Goal: Transaction & Acquisition: Purchase product/service

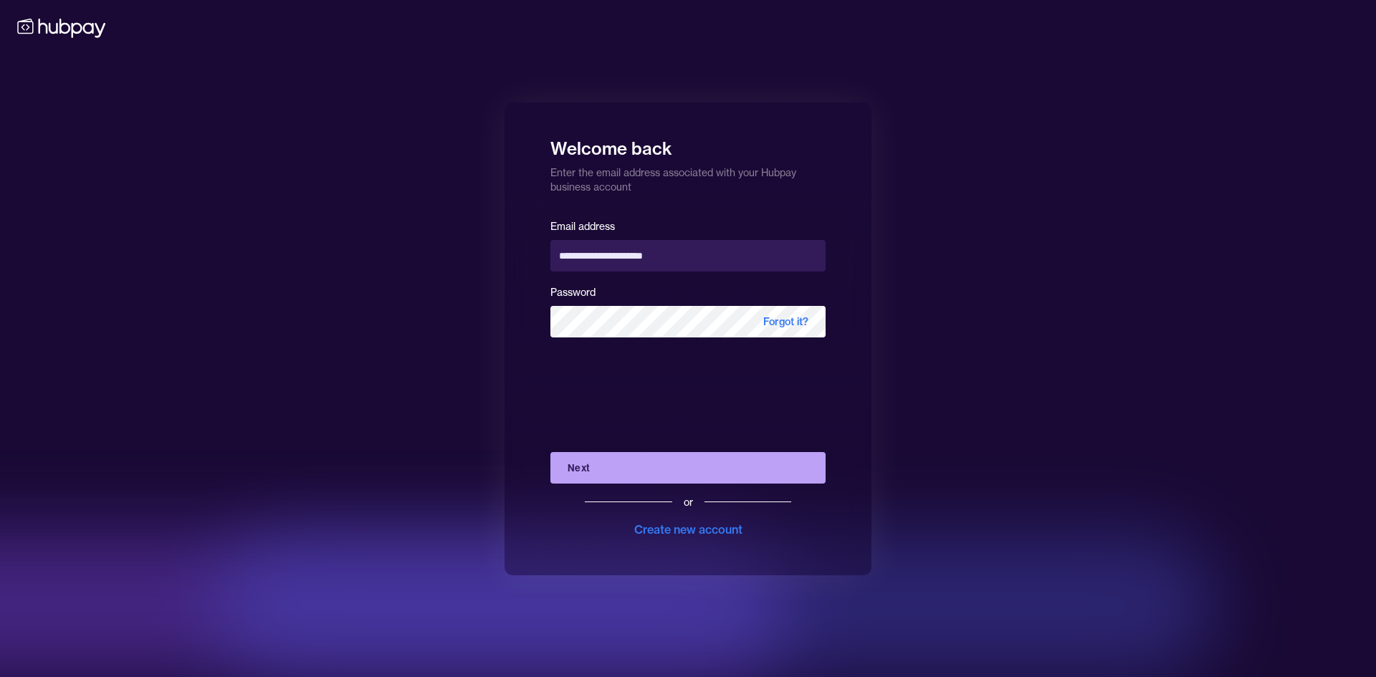
click at [653, 487] on div "or Create new account" at bounding box center [687, 511] width 275 height 54
click at [653, 482] on button "Next" at bounding box center [687, 468] width 275 height 32
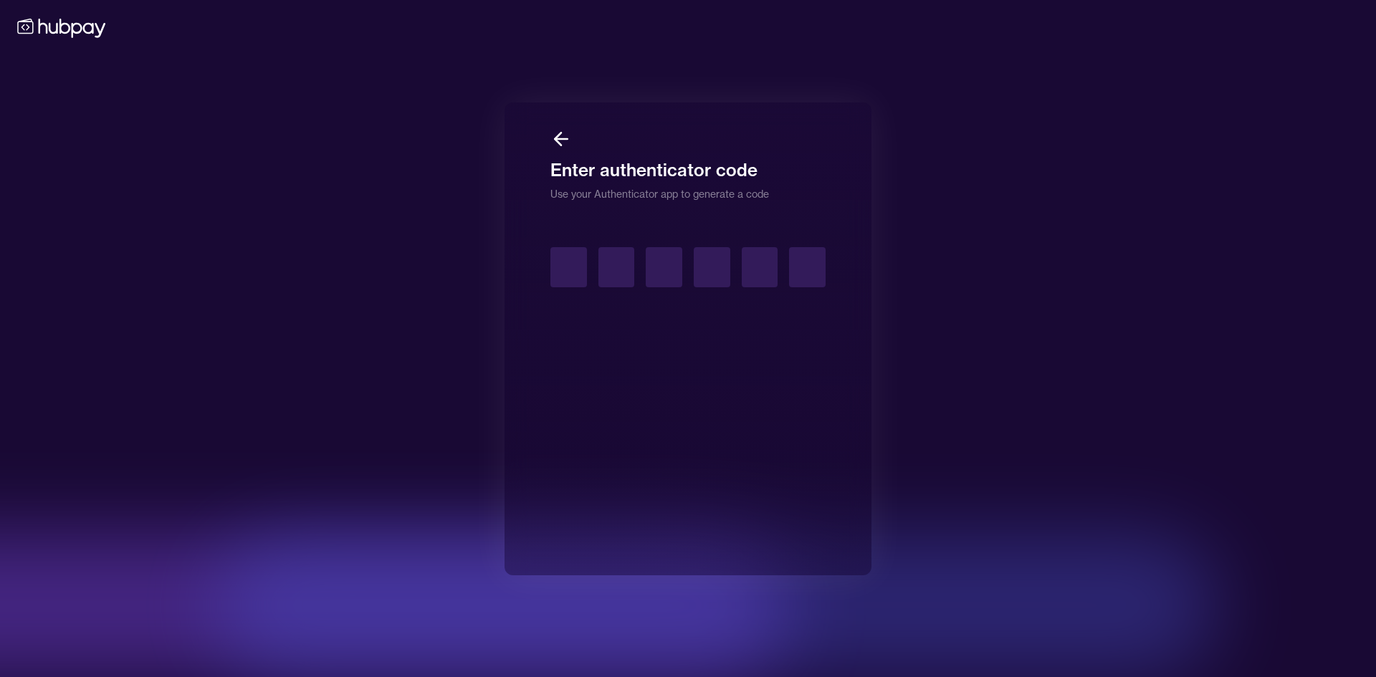
type input "*"
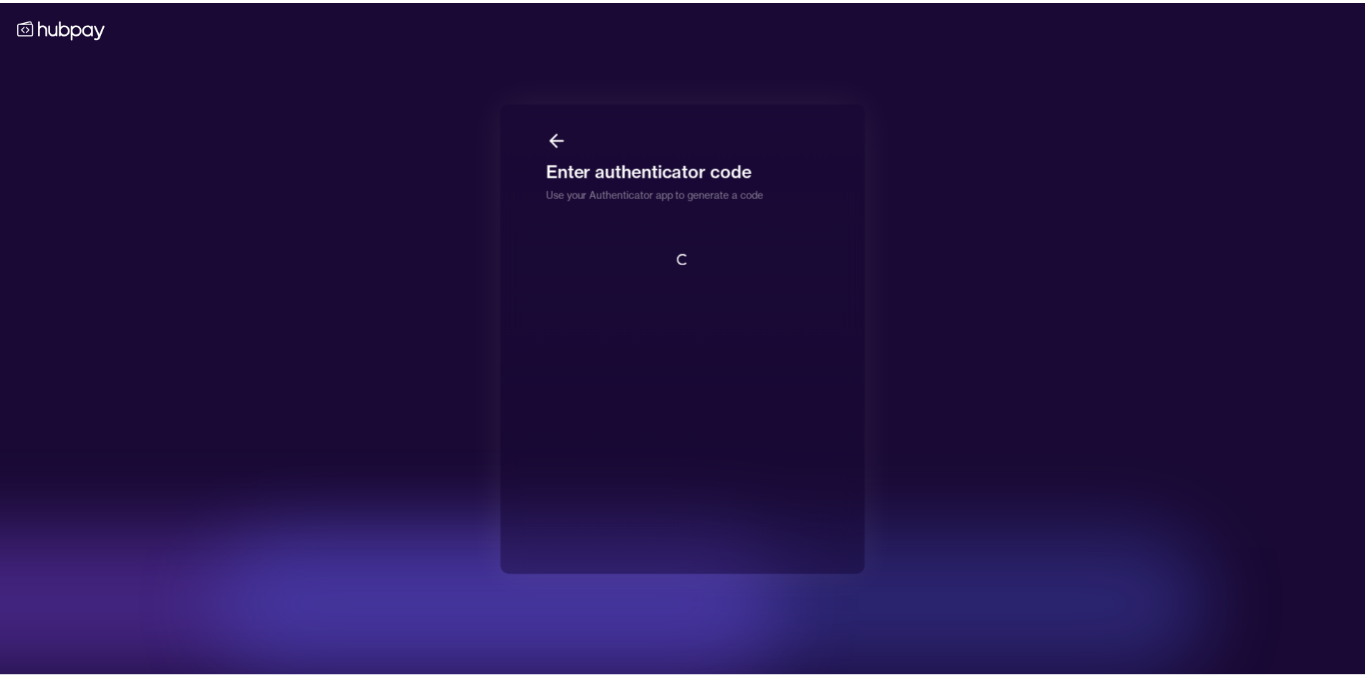
scroll to position [1, 0]
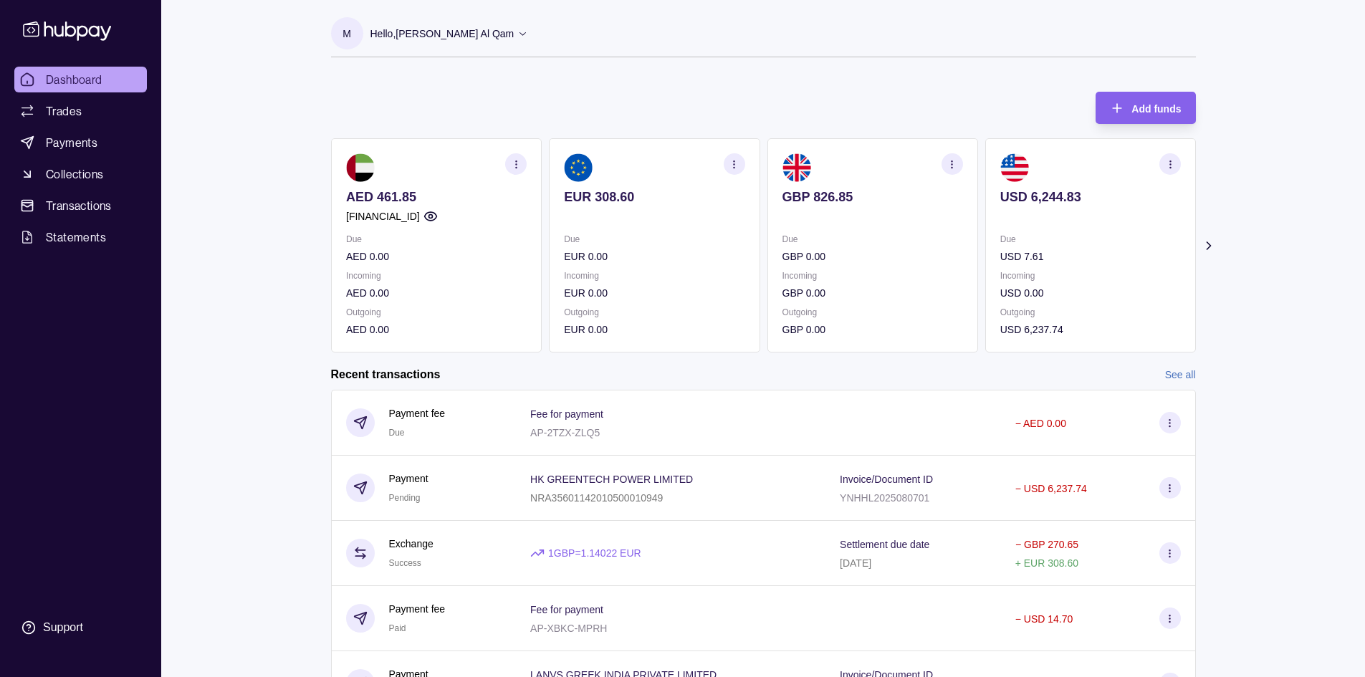
click at [656, 305] on p "Outgoing" at bounding box center [654, 313] width 181 height 16
click at [689, 216] on p at bounding box center [654, 217] width 181 height 16
click at [603, 185] on section "EUR 308.60 Due EUR 0.00 Incoming EUR 0.00 Outgoing EUR 0.00" at bounding box center [654, 245] width 211 height 214
click at [605, 193] on p "EUR 308.60" at bounding box center [654, 197] width 181 height 16
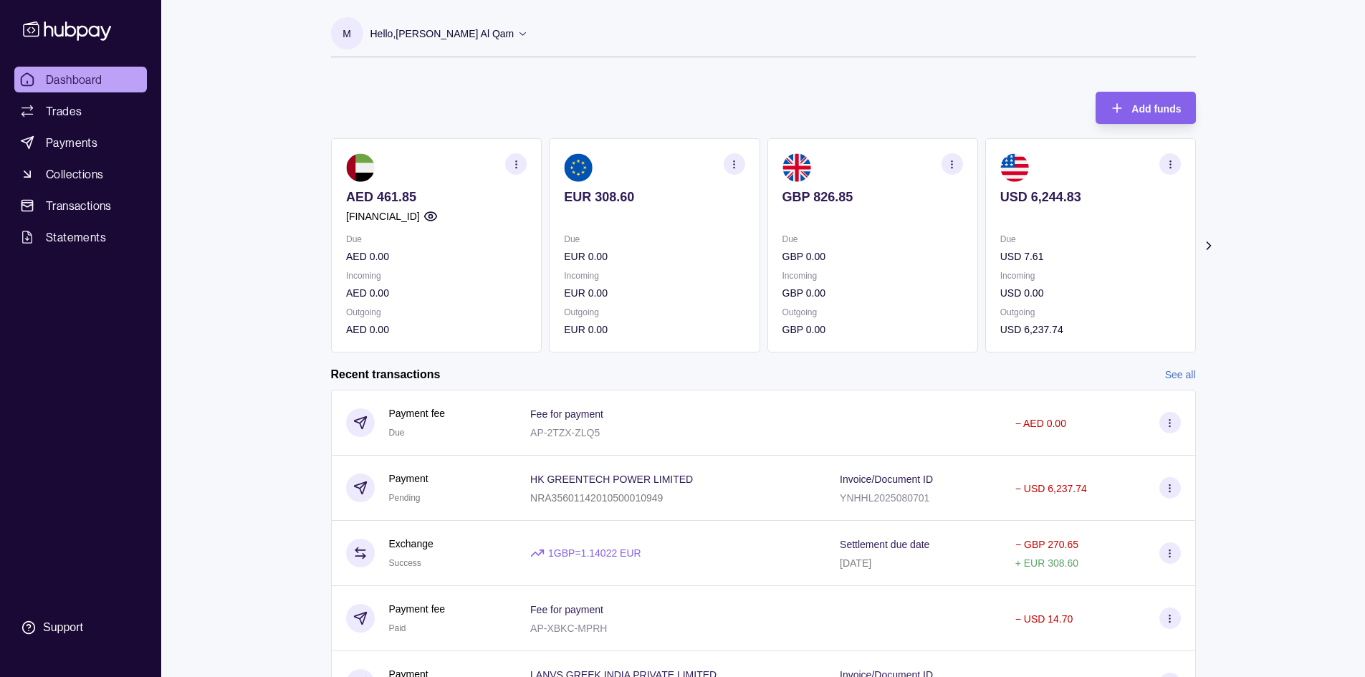
click at [605, 193] on p "EUR 308.60" at bounding box center [654, 197] width 181 height 16
click at [642, 196] on p "EUR 308.60" at bounding box center [654, 197] width 181 height 16
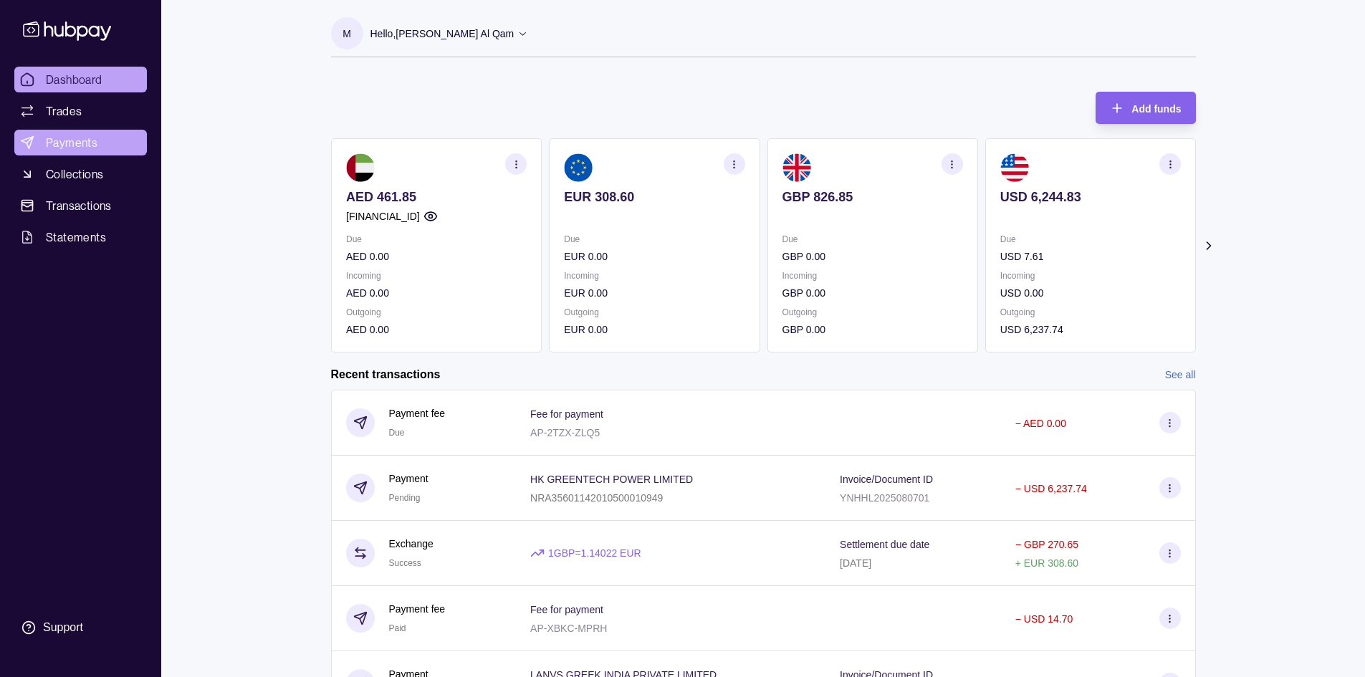
click at [85, 155] on link "Payments" at bounding box center [80, 143] width 133 height 26
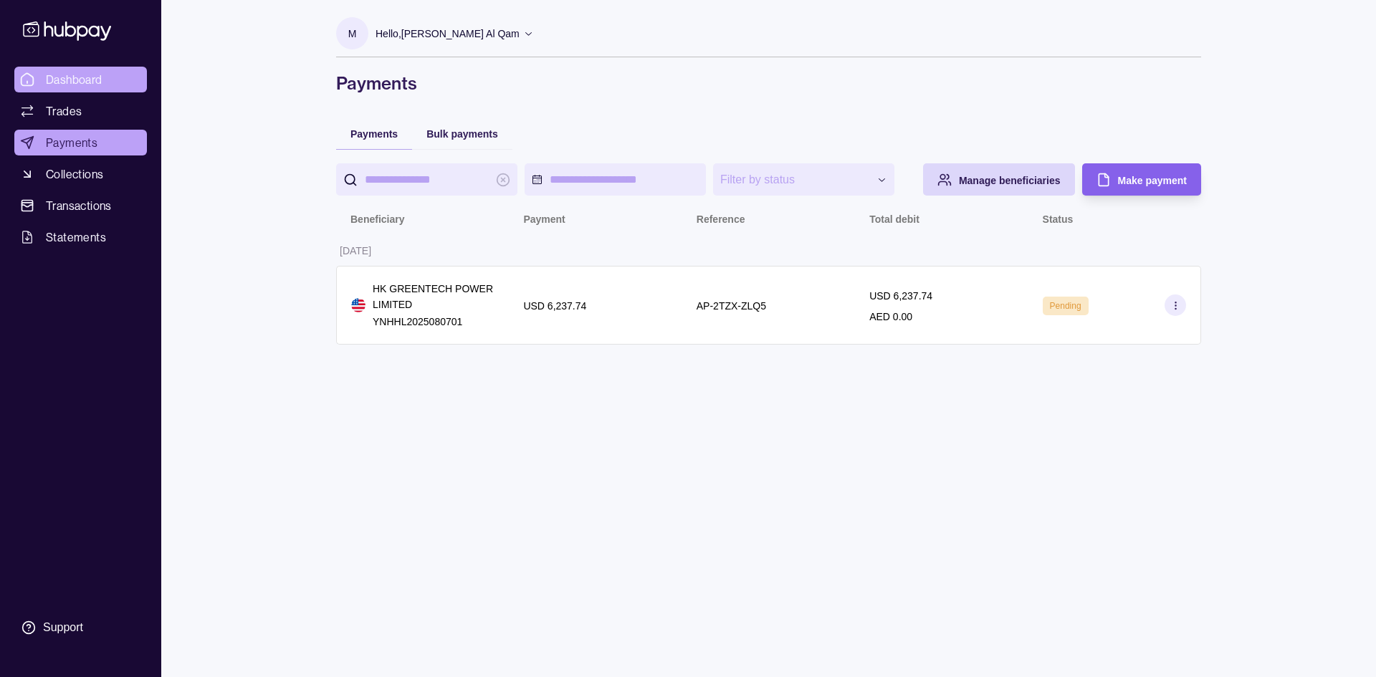
click at [69, 83] on span "Dashboard" at bounding box center [74, 79] width 57 height 17
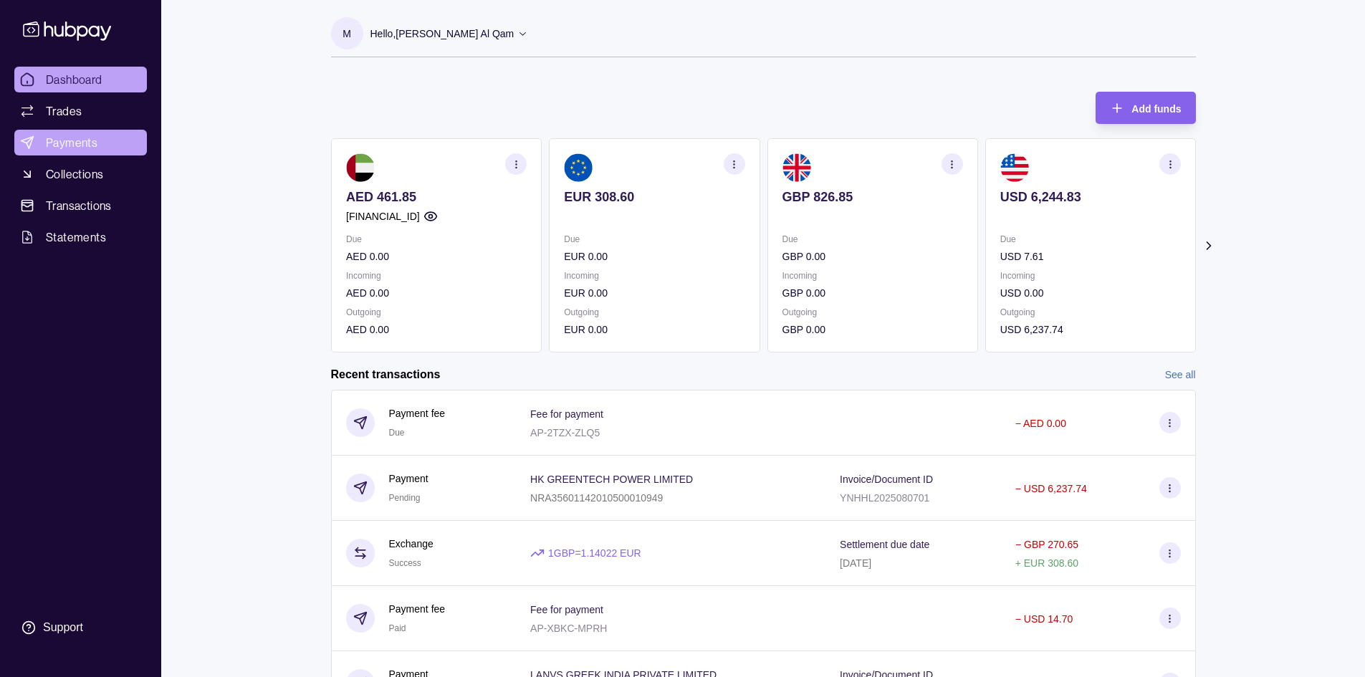
click at [72, 133] on link "Payments" at bounding box center [80, 143] width 133 height 26
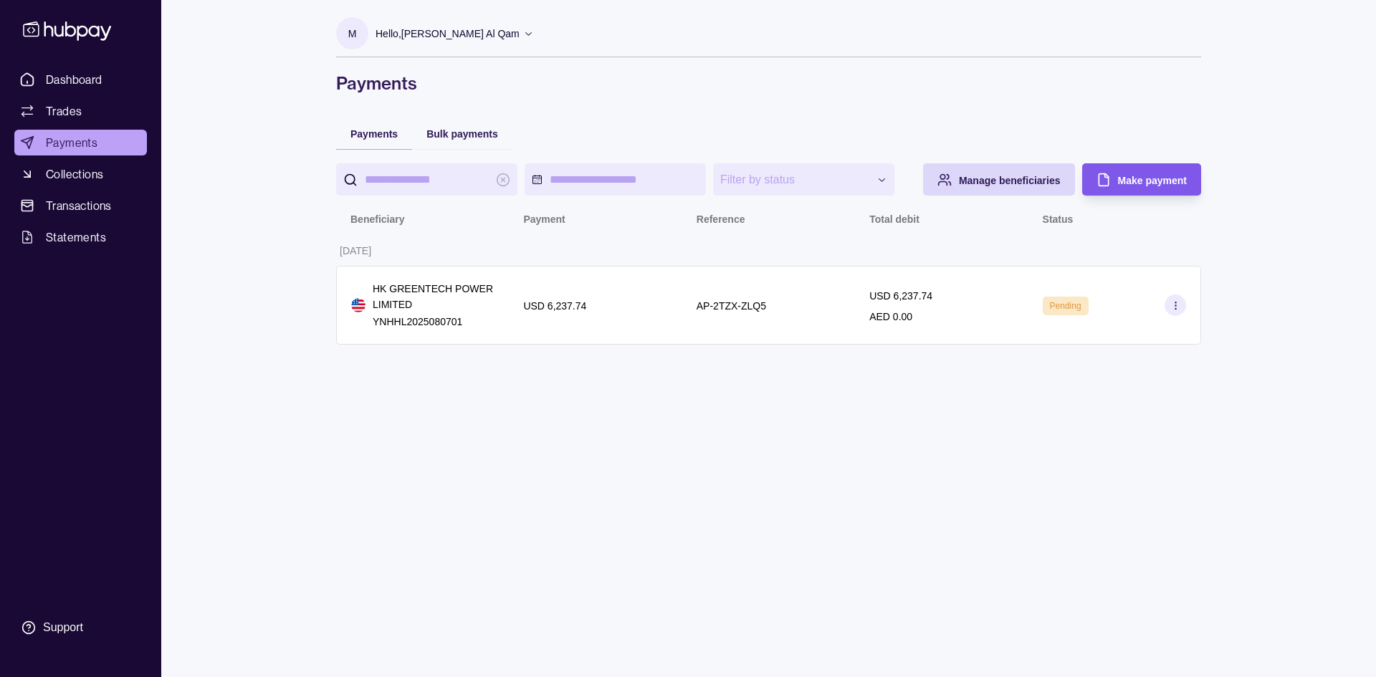
click at [1134, 179] on span "Make payment" at bounding box center [1152, 180] width 69 height 11
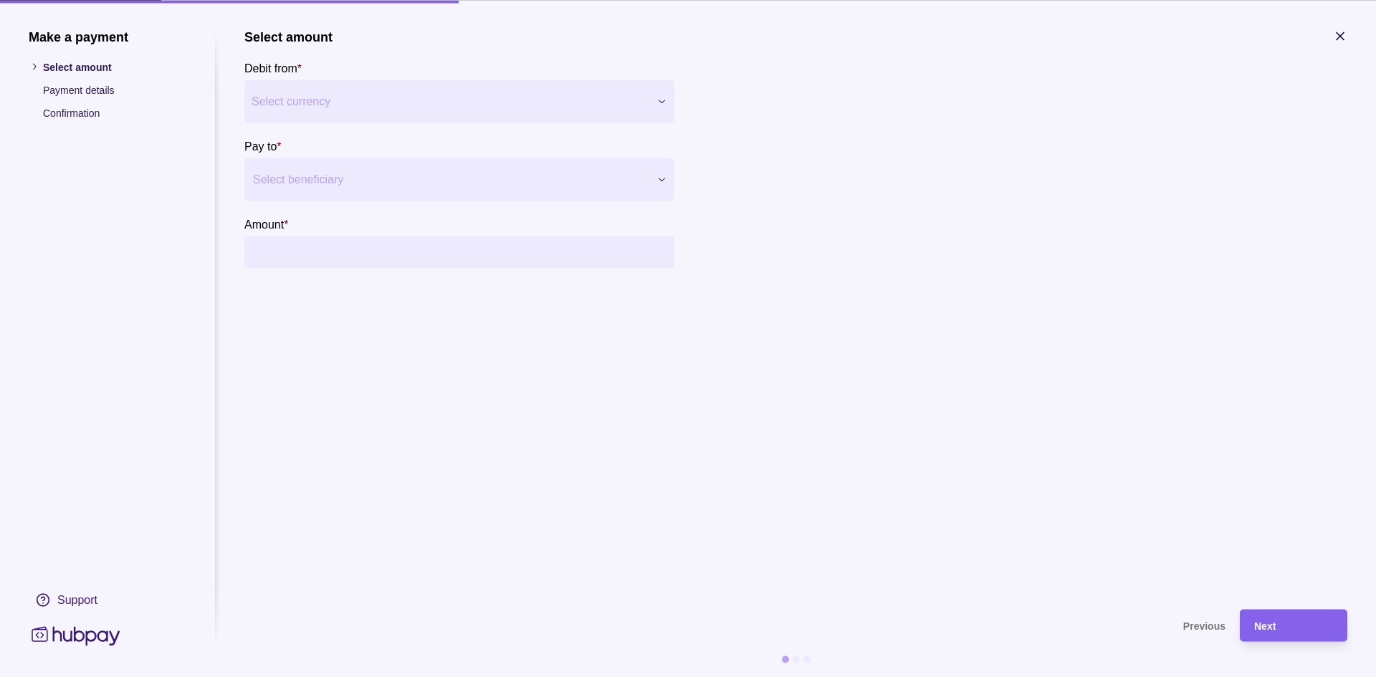
click at [533, 677] on div "Make a payment Select amount Payment details Confirmation Support Select amount…" at bounding box center [688, 677] width 1376 height 0
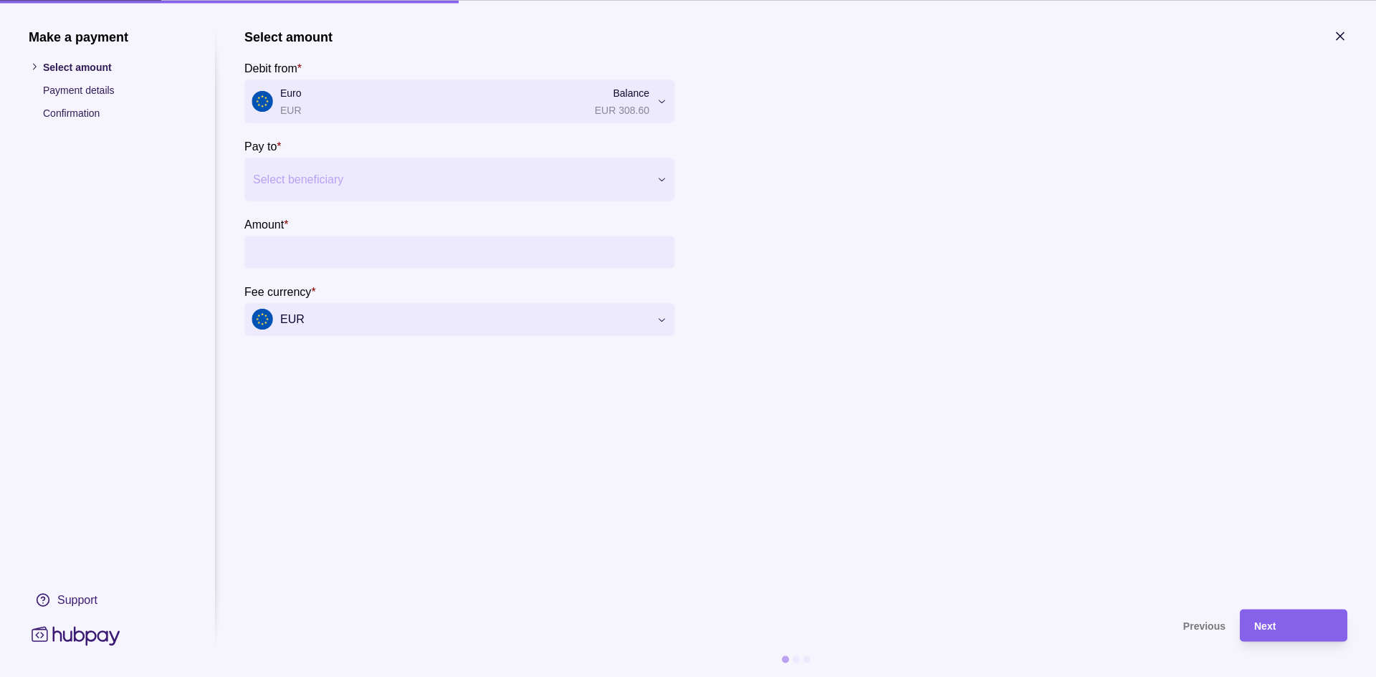
click at [433, 175] on div at bounding box center [450, 179] width 395 height 20
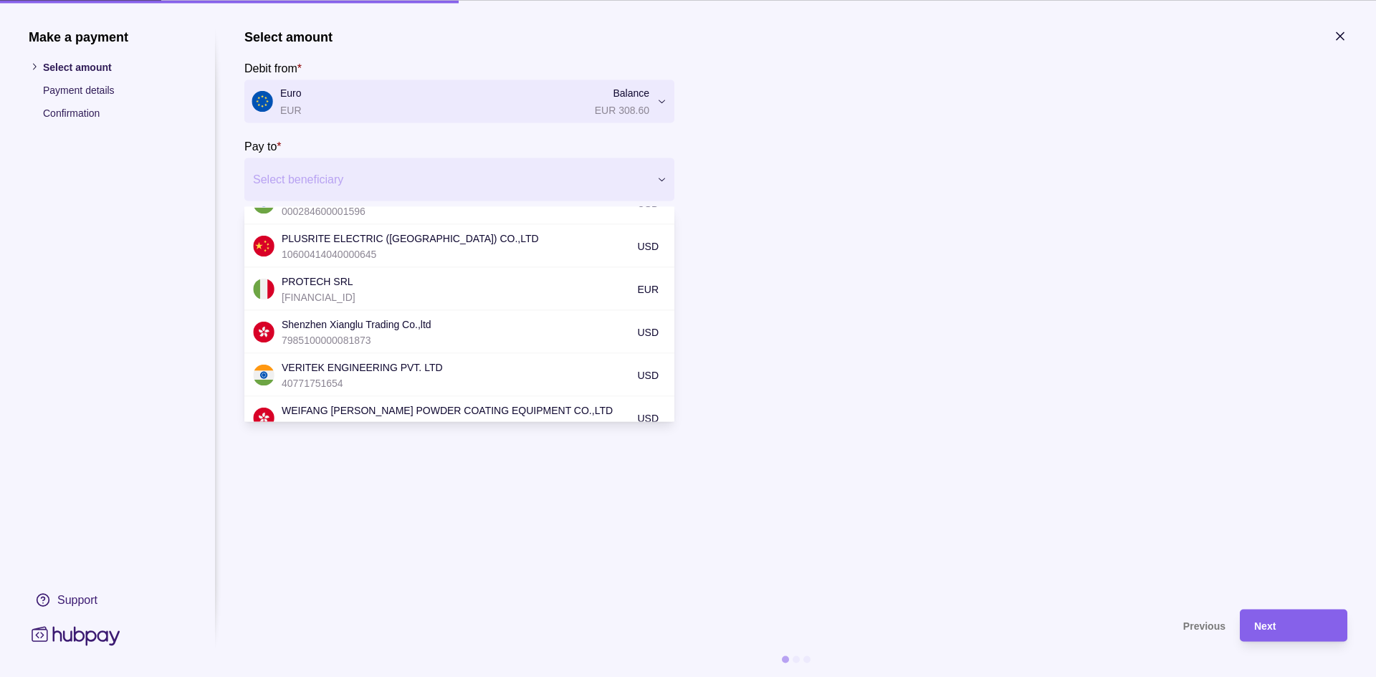
scroll to position [214, 0]
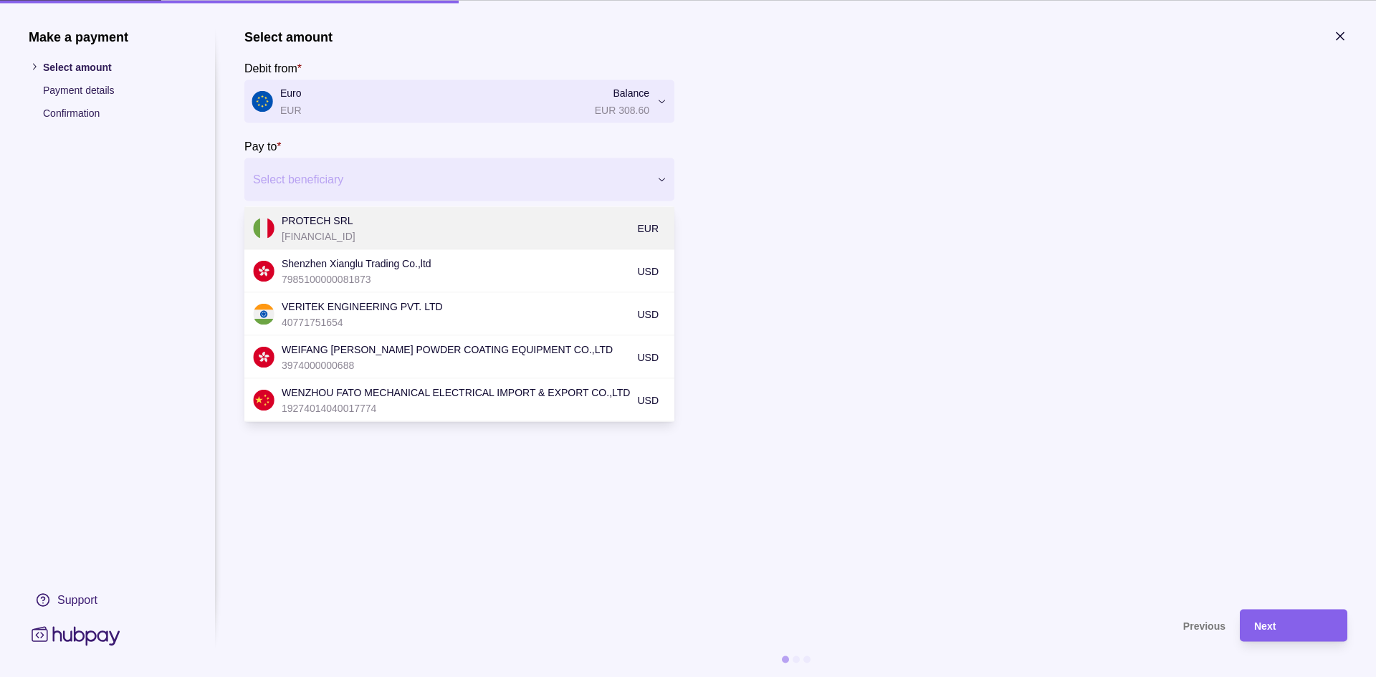
click at [386, 228] on p "[FINANCIAL_ID]" at bounding box center [456, 236] width 348 height 16
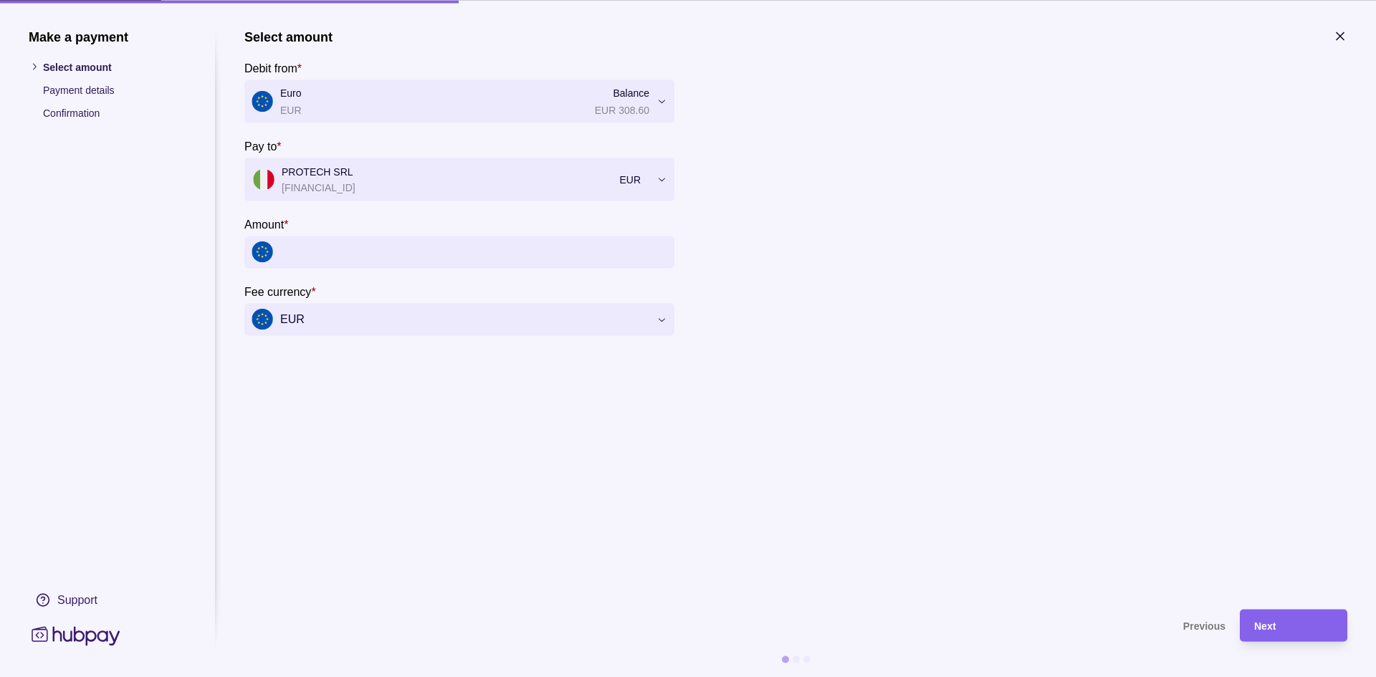
click at [369, 257] on input "Amount *" at bounding box center [473, 252] width 387 height 32
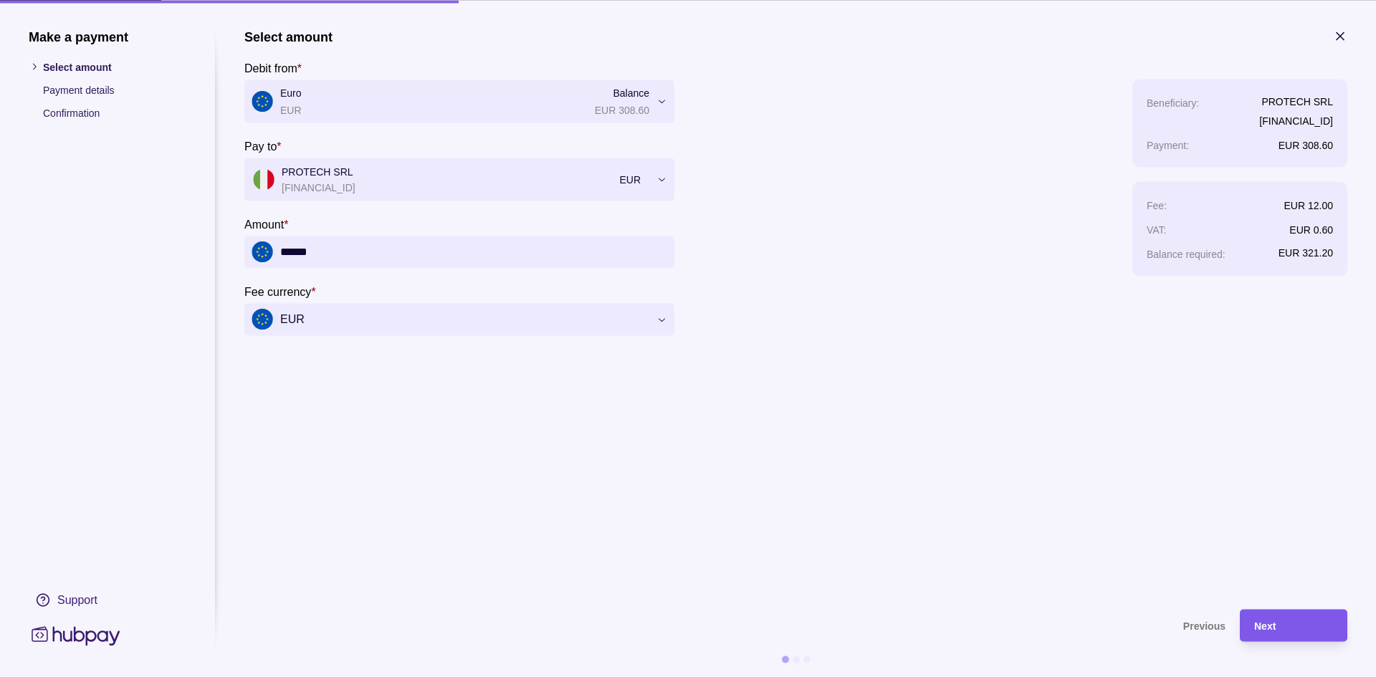
type input "******"
click at [1285, 626] on div "Next" at bounding box center [1293, 625] width 79 height 17
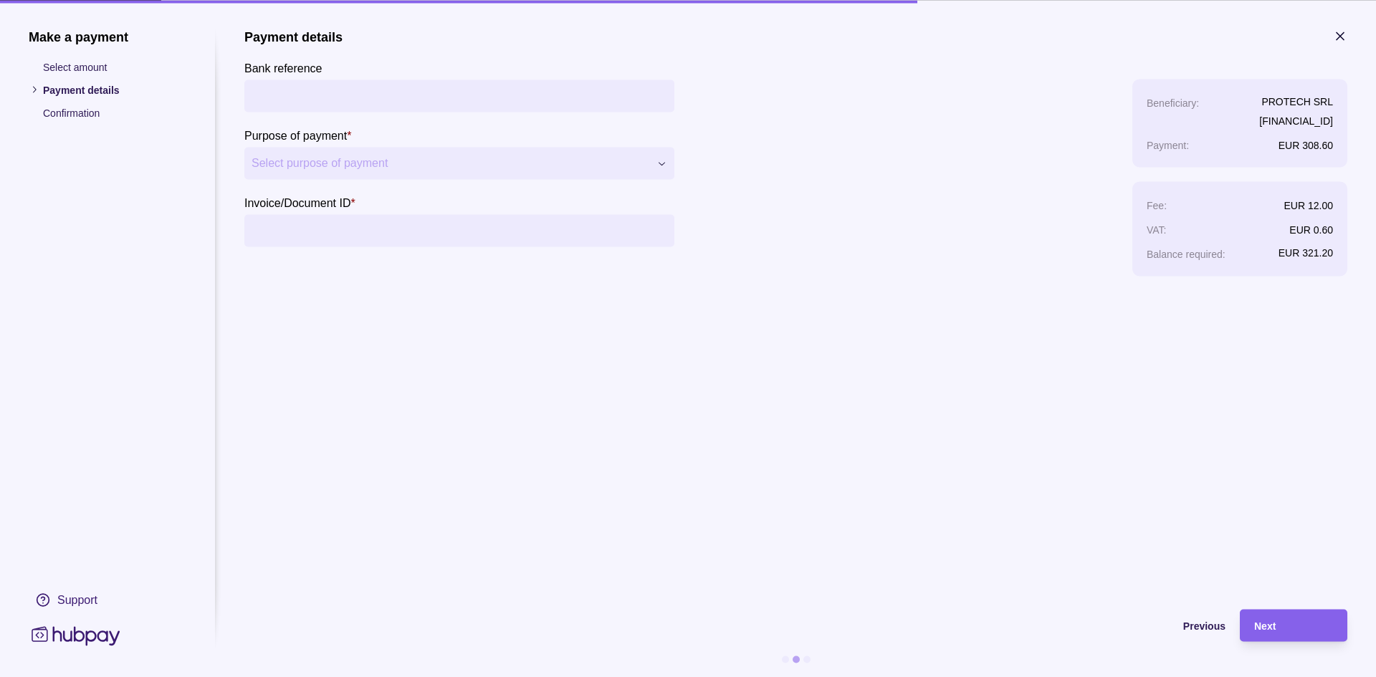
click at [427, 104] on input "Bank reference" at bounding box center [460, 96] width 416 height 32
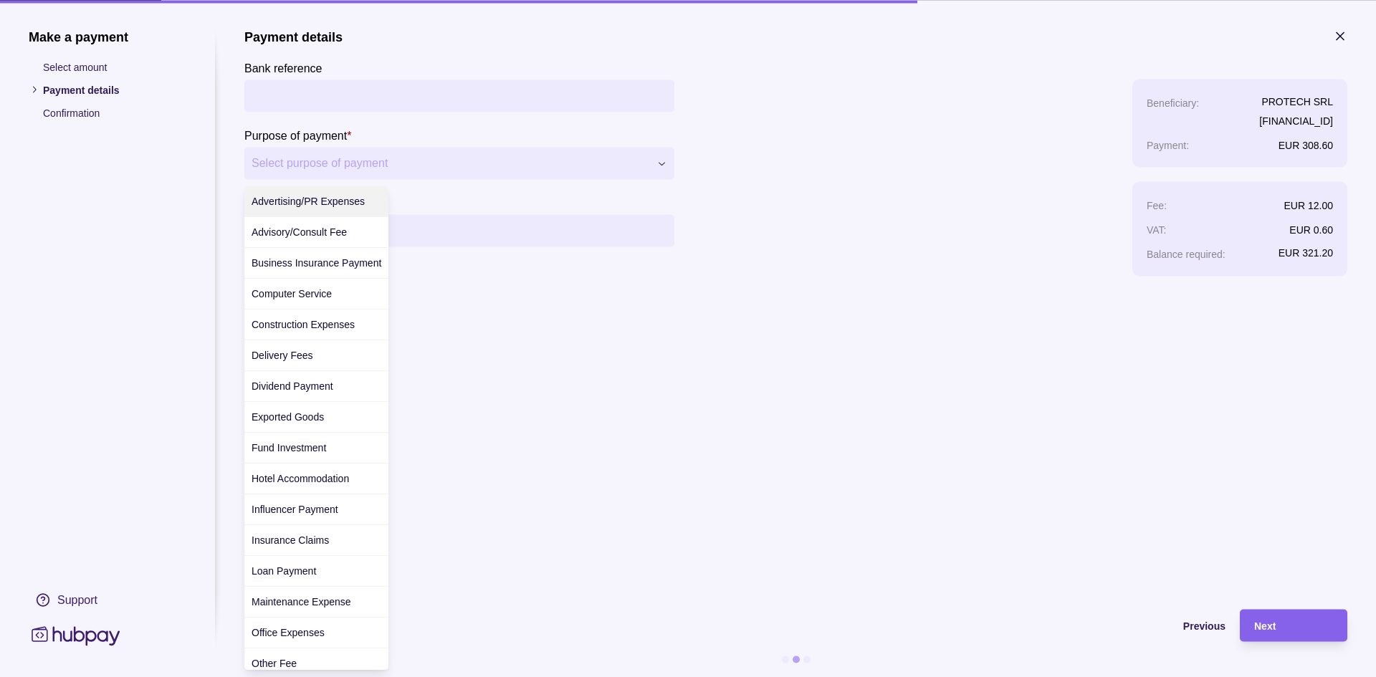
click at [411, 677] on div "**********" at bounding box center [688, 677] width 1376 height 0
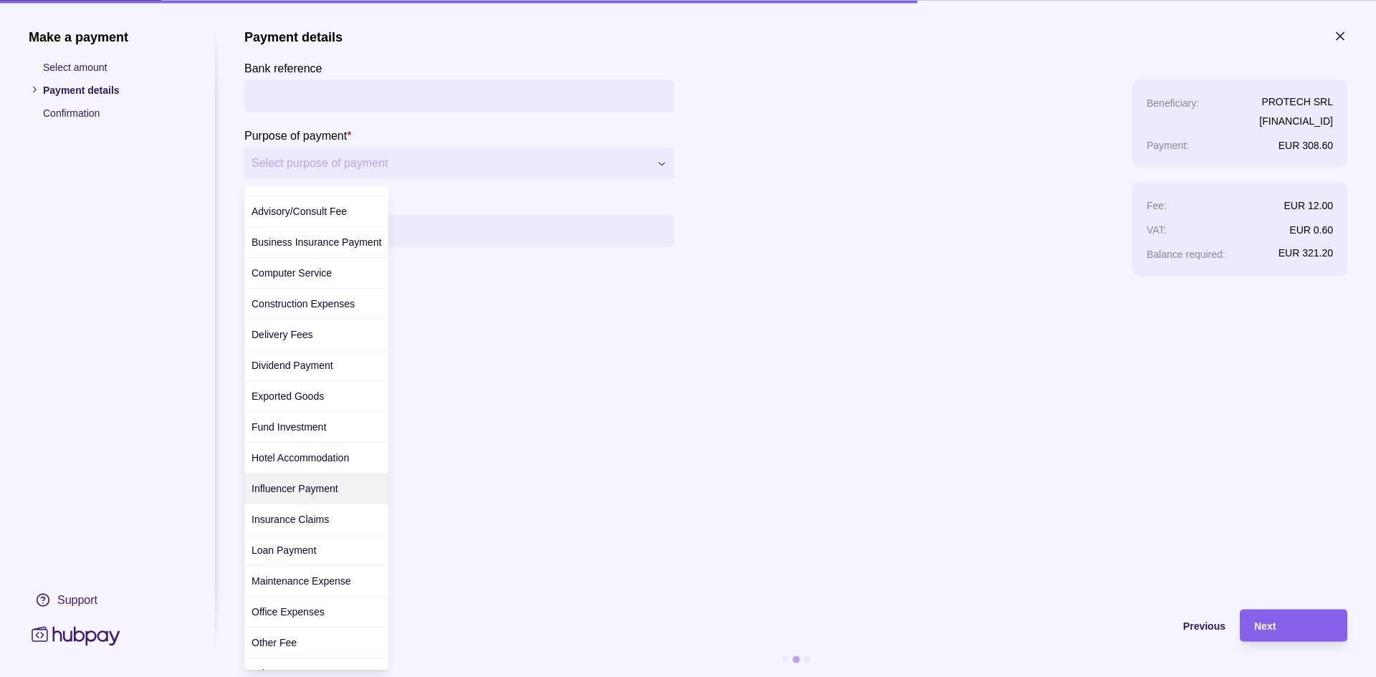
scroll to position [0, 0]
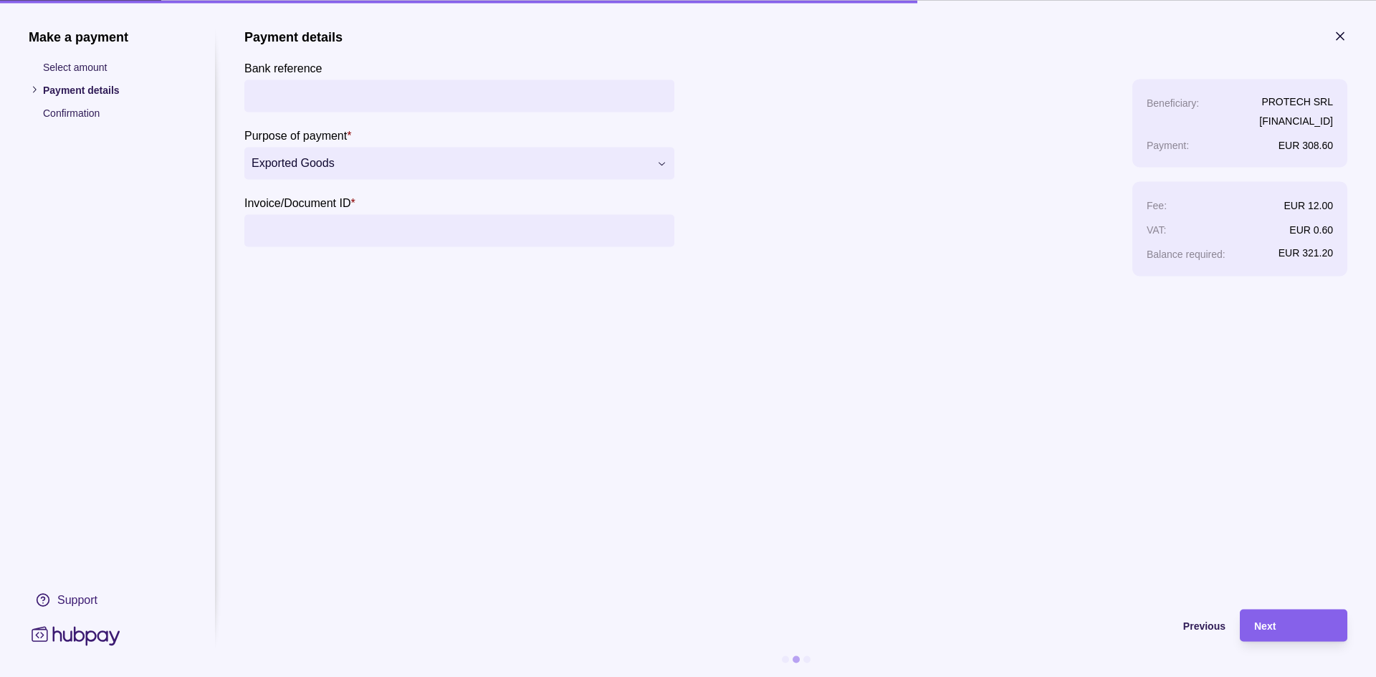
click at [399, 209] on section "Invoice/Document ID *" at bounding box center [459, 219] width 430 height 53
click at [409, 238] on input "Invoice/Document ID *" at bounding box center [460, 230] width 416 height 32
click at [270, 236] on input "**" at bounding box center [460, 230] width 416 height 32
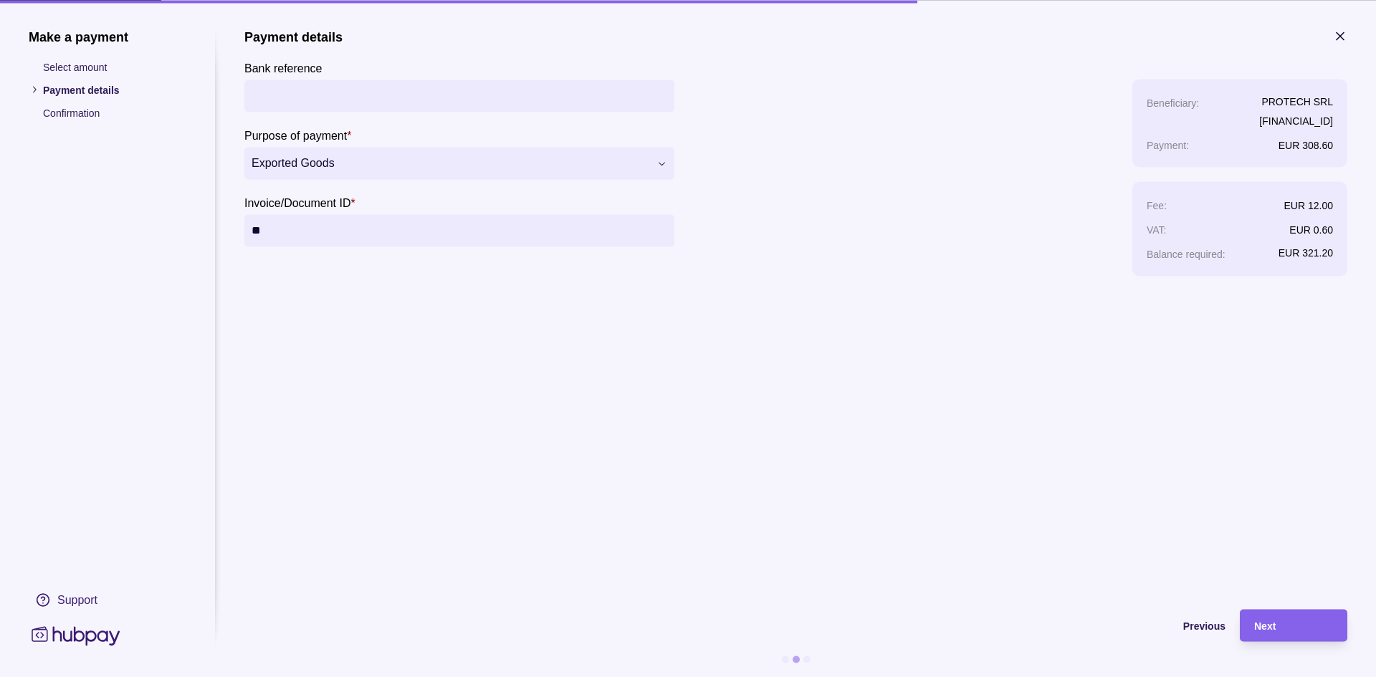
click at [299, 96] on input "Bank reference" at bounding box center [460, 96] width 416 height 32
click at [254, 231] on input "**" at bounding box center [460, 230] width 416 height 32
click at [268, 233] on input "******" at bounding box center [460, 230] width 416 height 32
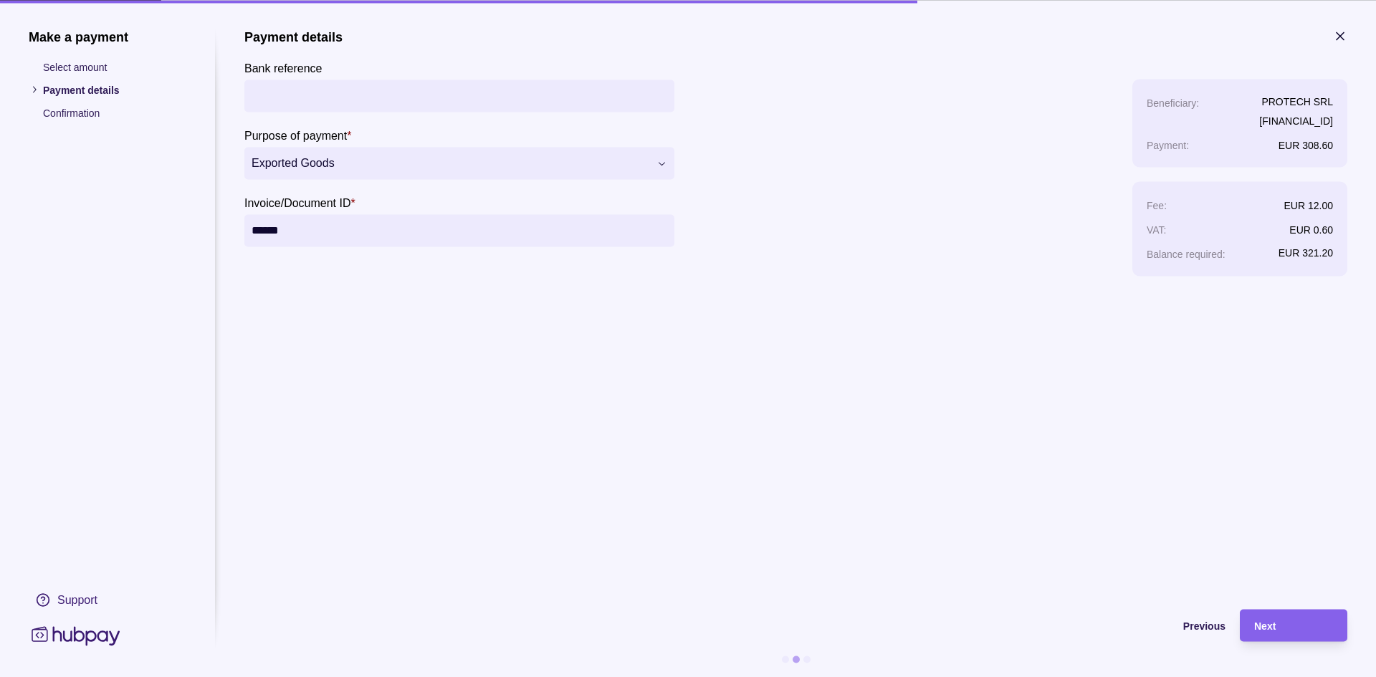
type input "******"
click at [310, 86] on input "Bank reference" at bounding box center [460, 96] width 416 height 32
paste input "******"
type input "******"
click at [1276, 651] on section "Previous Next" at bounding box center [795, 643] width 1103 height 68
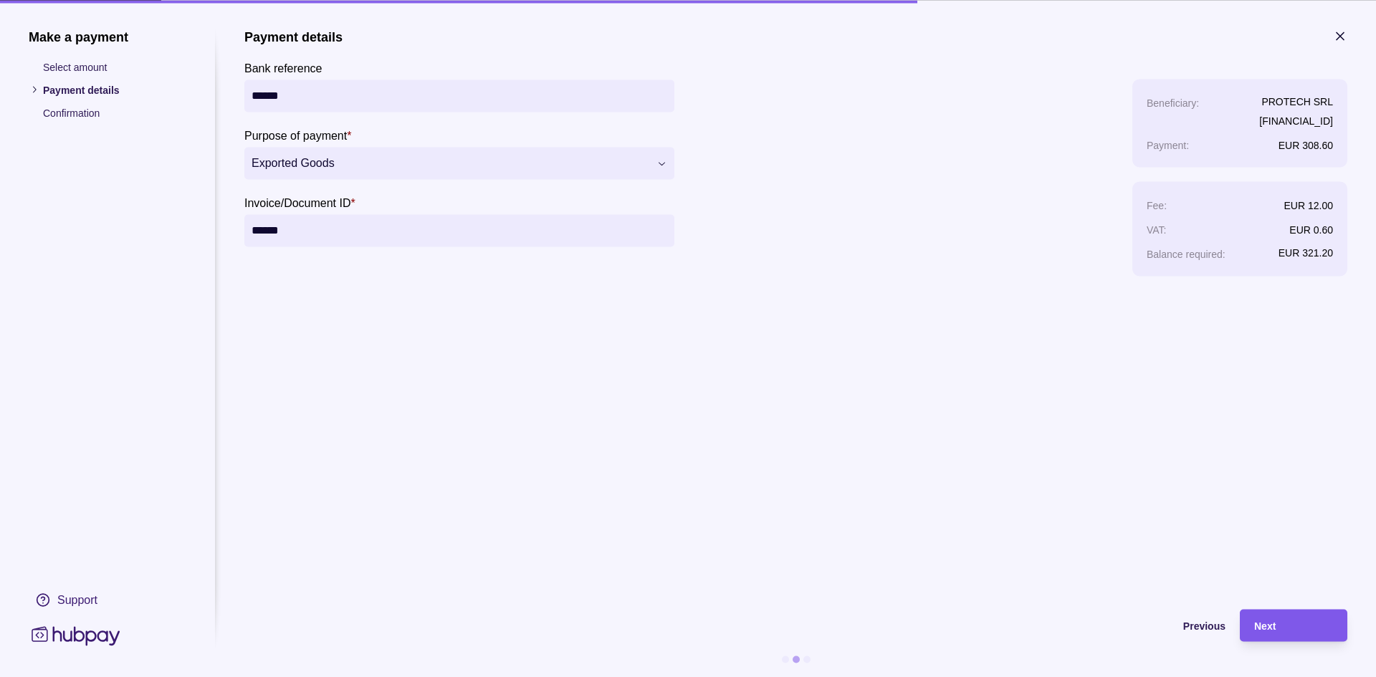
click at [1273, 631] on span "Next" at bounding box center [1264, 626] width 21 height 11
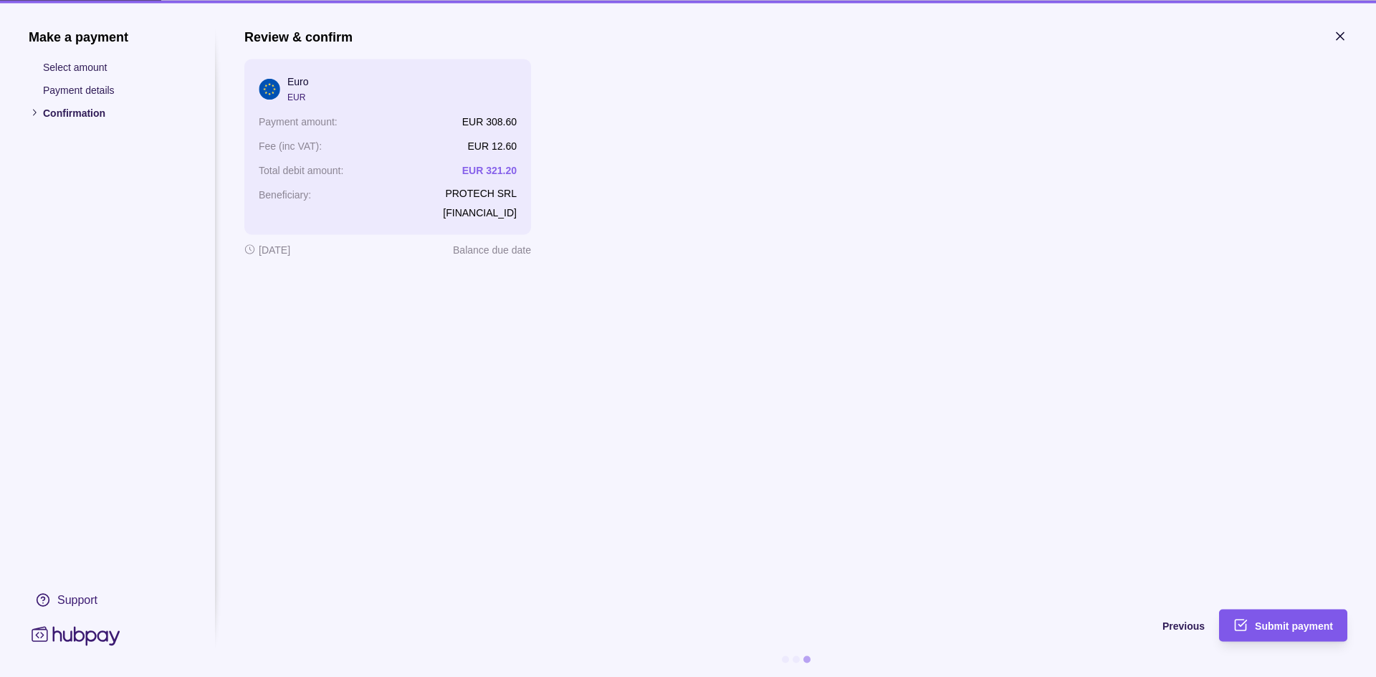
click at [1316, 626] on span "Submit payment" at bounding box center [1294, 626] width 78 height 11
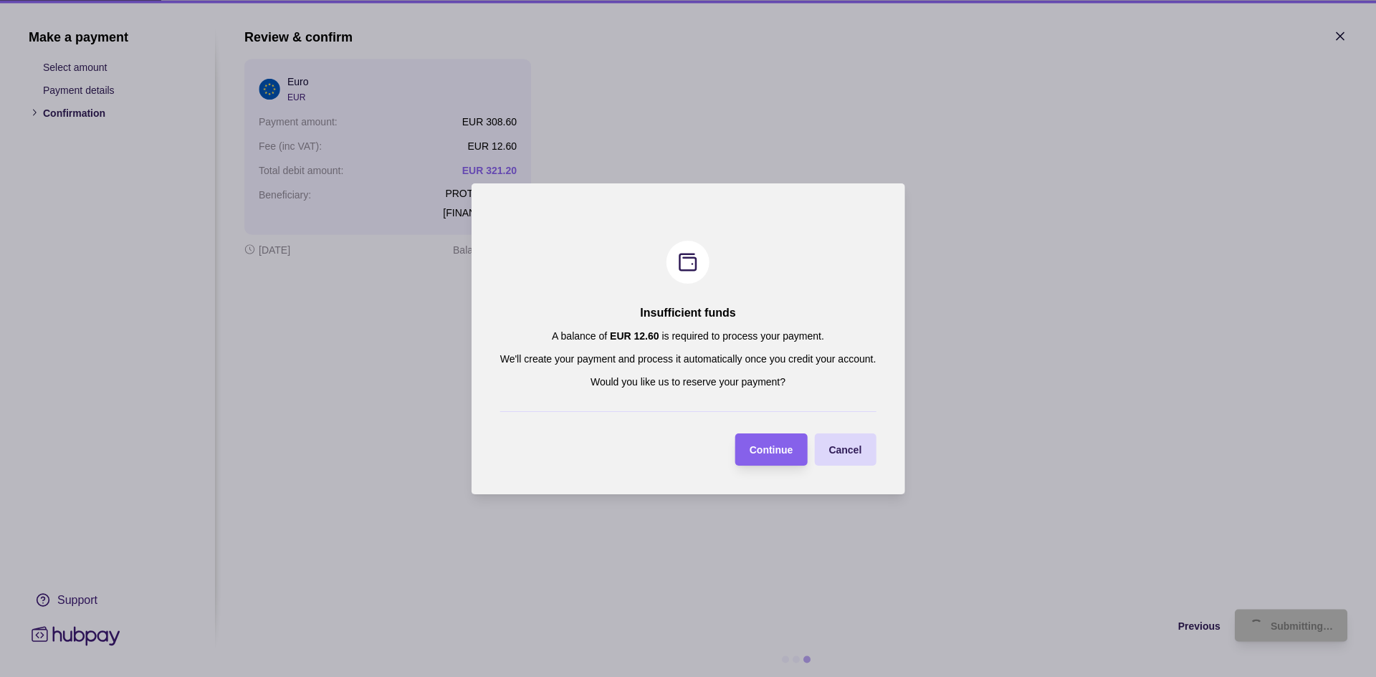
click at [760, 451] on span "Continue" at bounding box center [772, 449] width 44 height 11
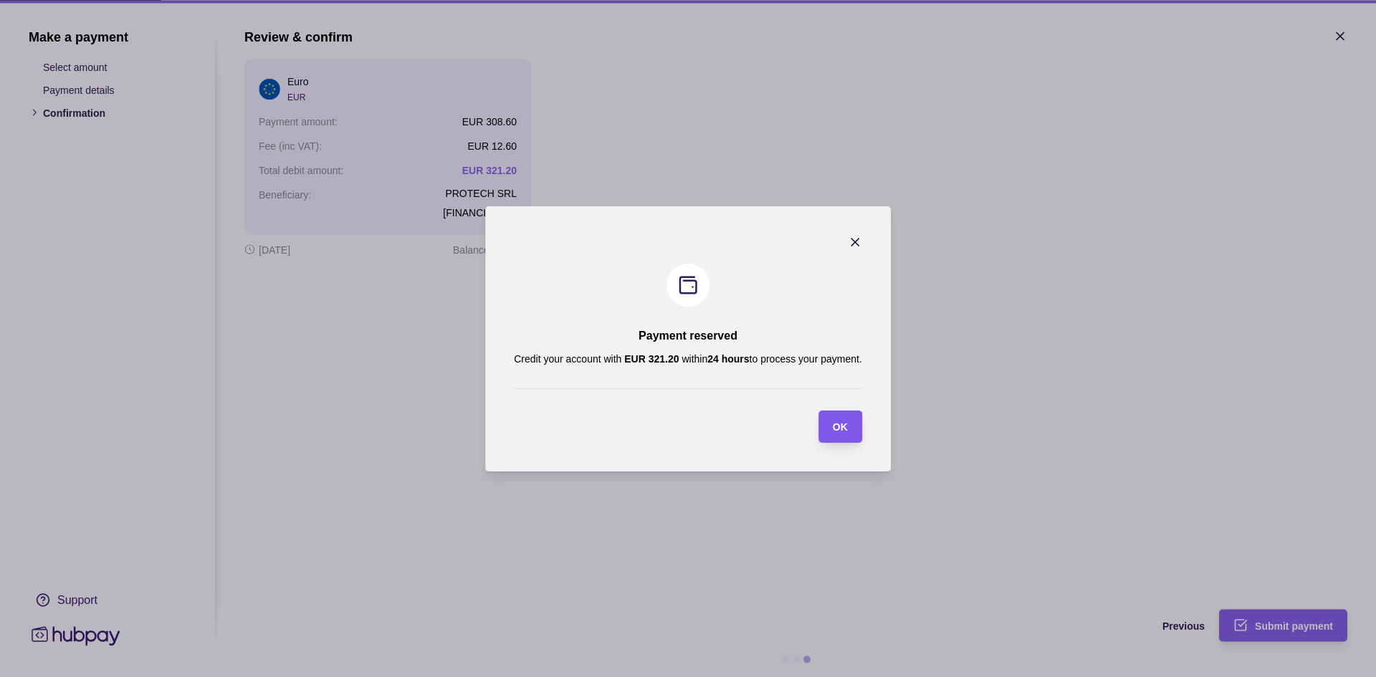
click at [843, 427] on span "OK" at bounding box center [840, 426] width 15 height 11
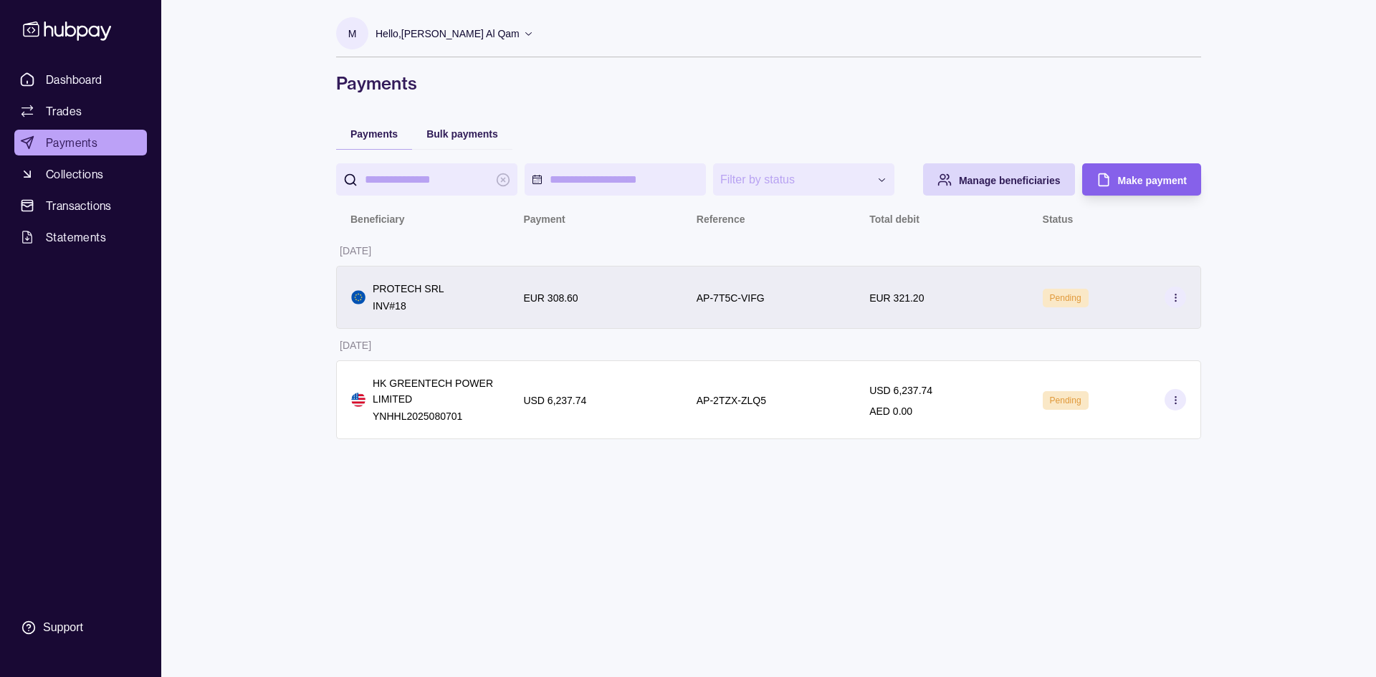
click at [855, 304] on div "EUR 321.20" at bounding box center [941, 297] width 173 height 63
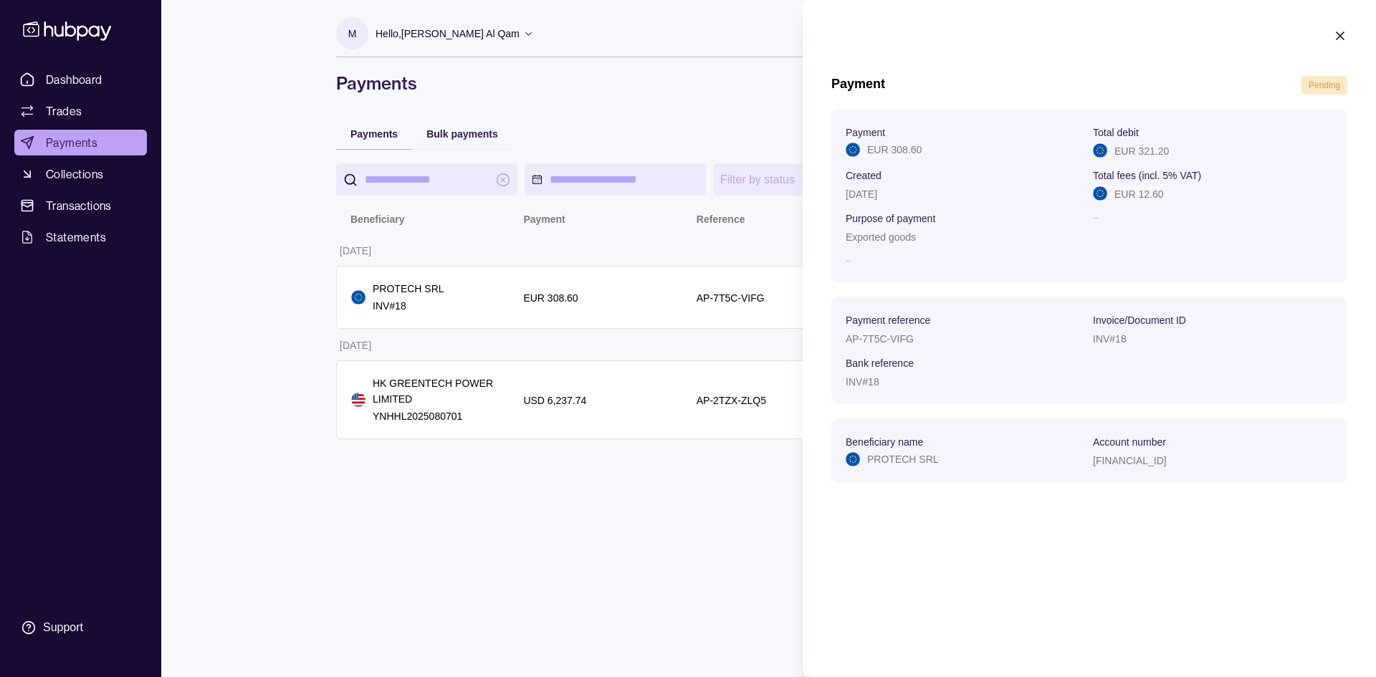
drag, startPoint x: 673, startPoint y: 623, endPoint x: 683, endPoint y: 623, distance: 10.1
click at [673, 623] on html "**********" at bounding box center [688, 338] width 1376 height 677
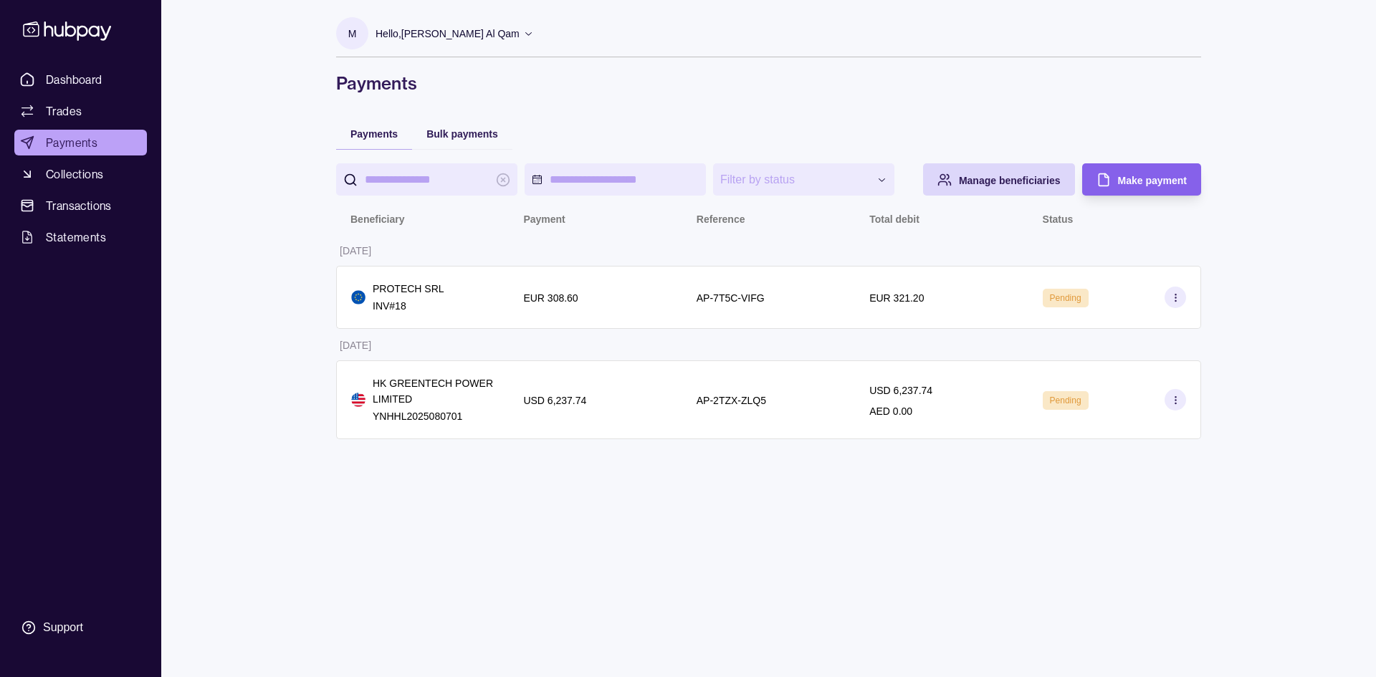
click at [59, 95] on ul "Dashboard Trades Payments Collections Transactions Statements" at bounding box center [80, 158] width 133 height 183
click at [59, 103] on span "Trades" at bounding box center [64, 110] width 36 height 17
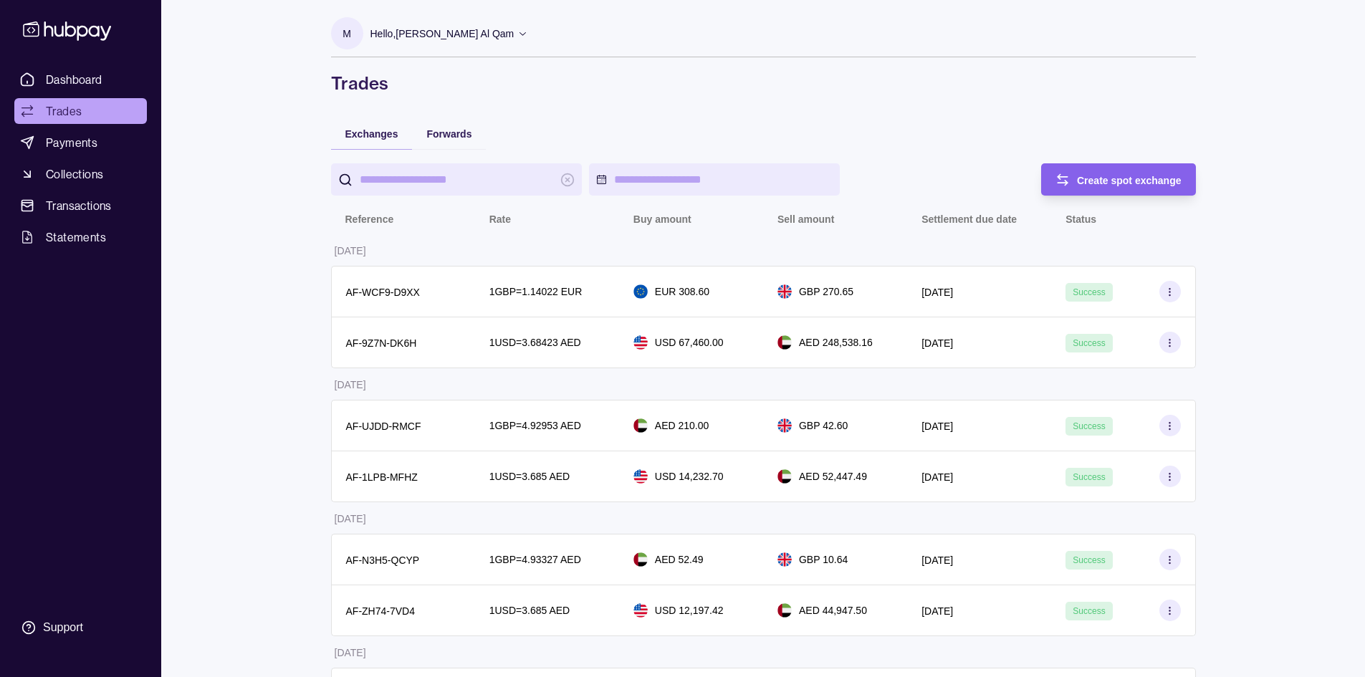
click at [72, 73] on span "Dashboard" at bounding box center [74, 79] width 57 height 17
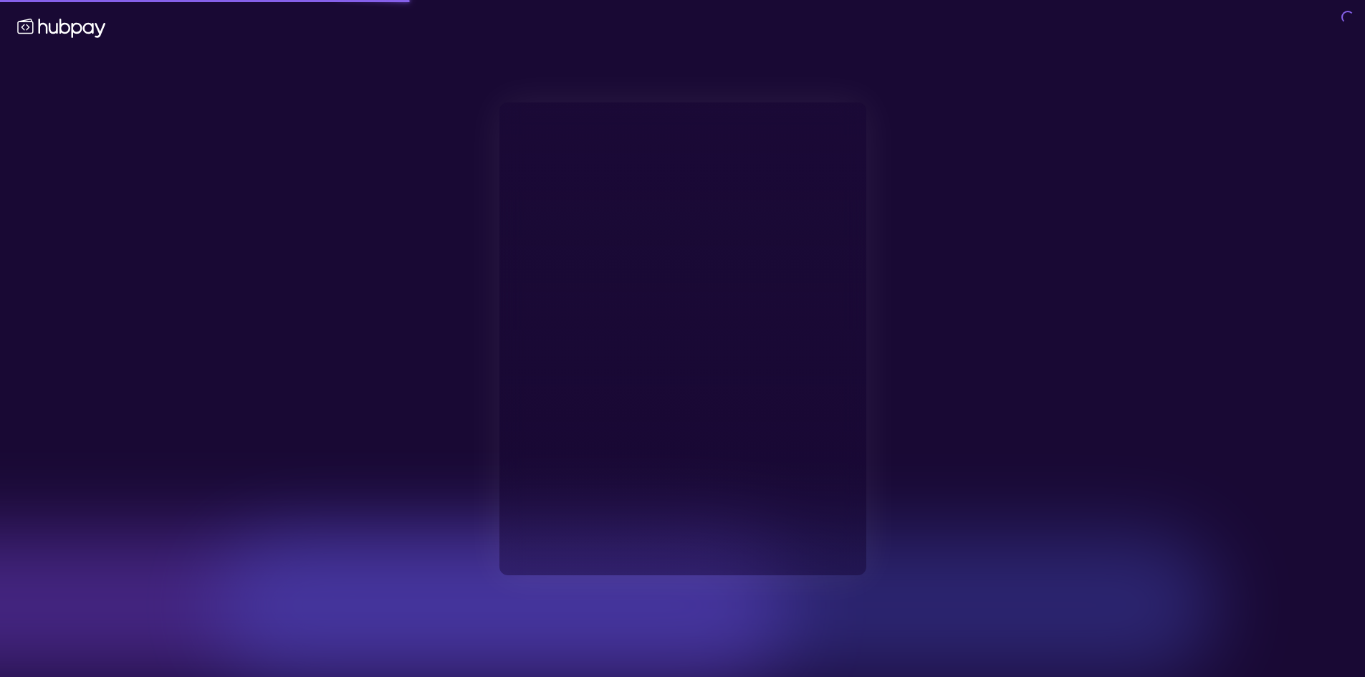
type input "**********"
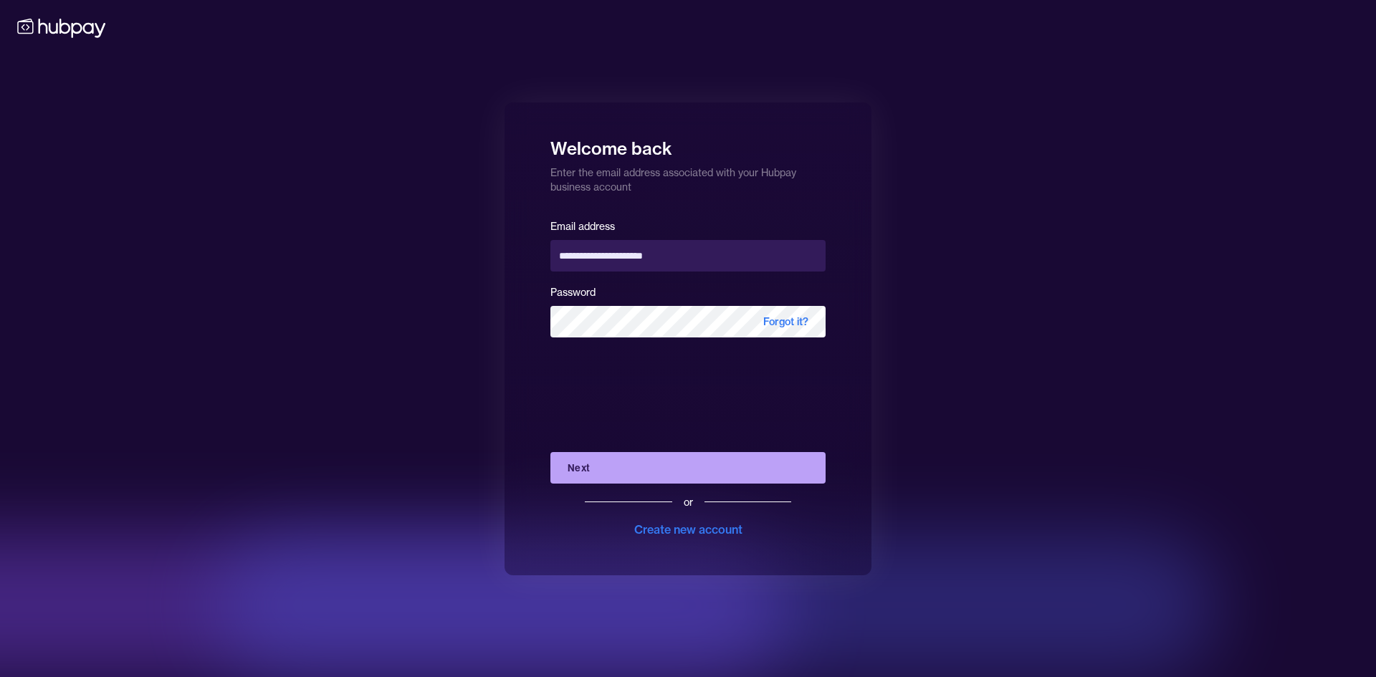
click at [644, 461] on button "Next" at bounding box center [687, 468] width 275 height 32
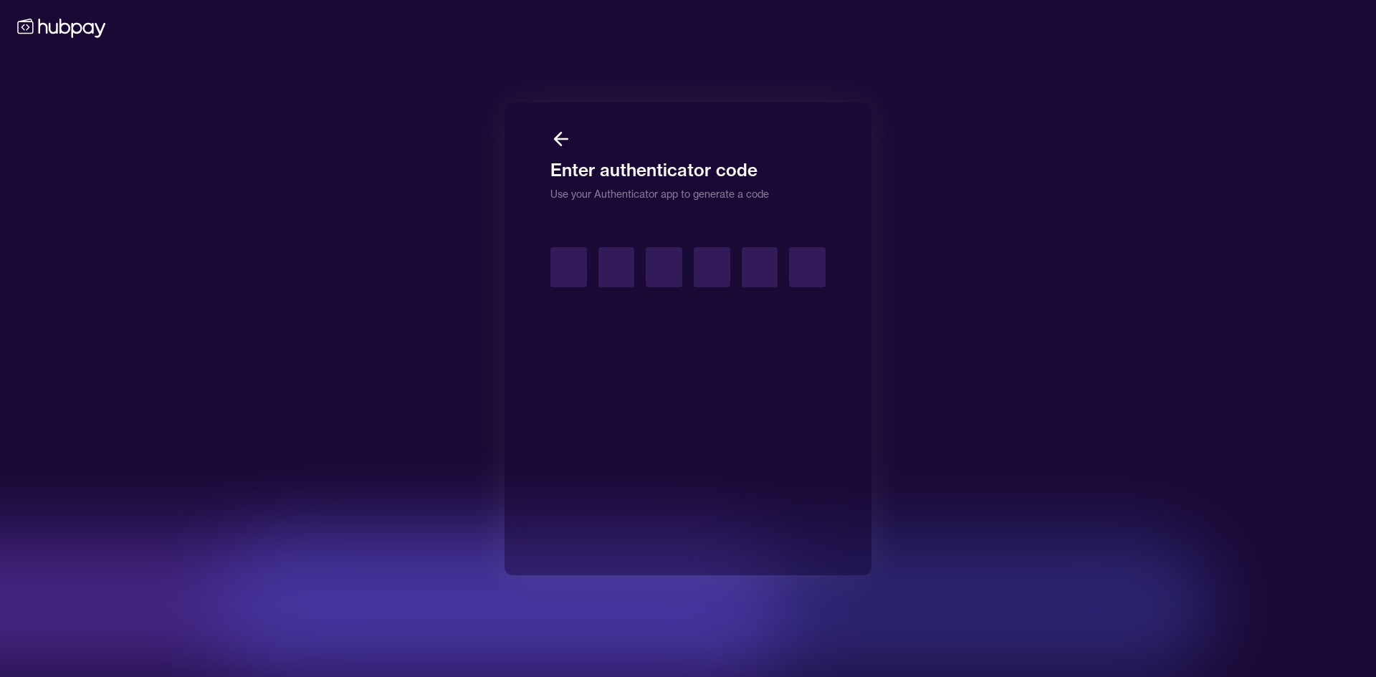
type input "*"
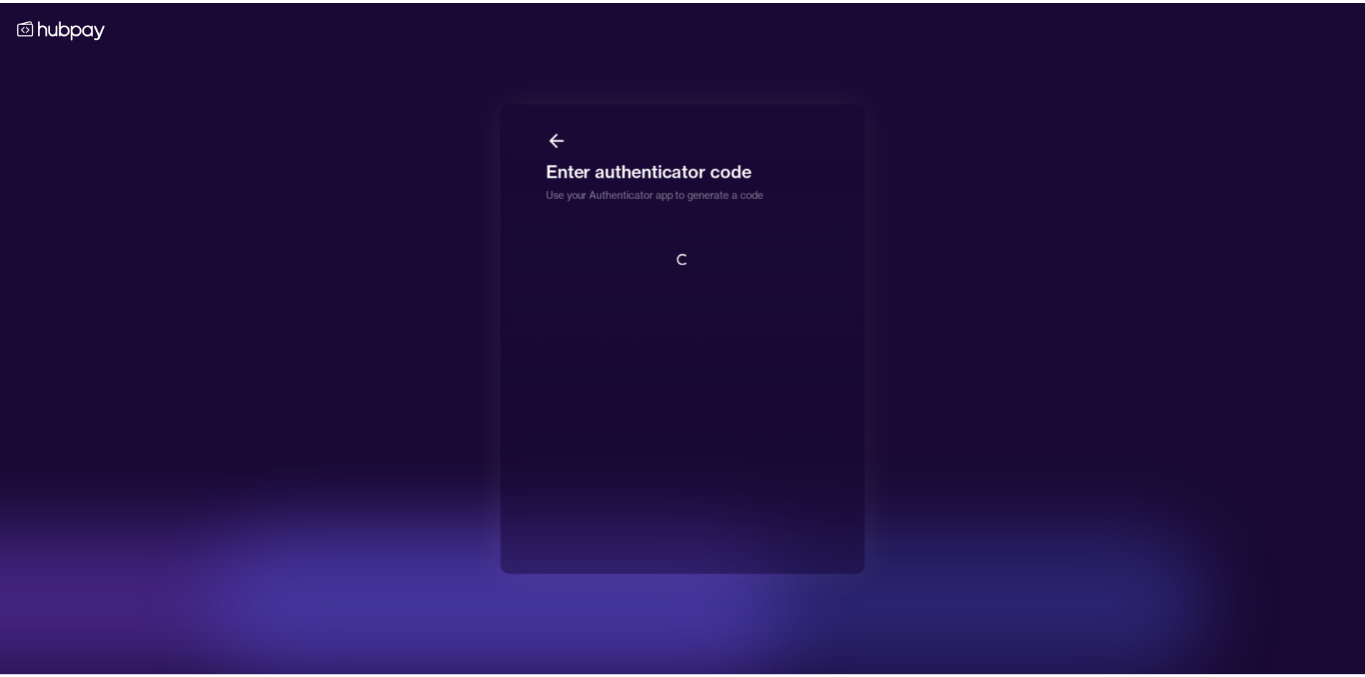
scroll to position [1, 0]
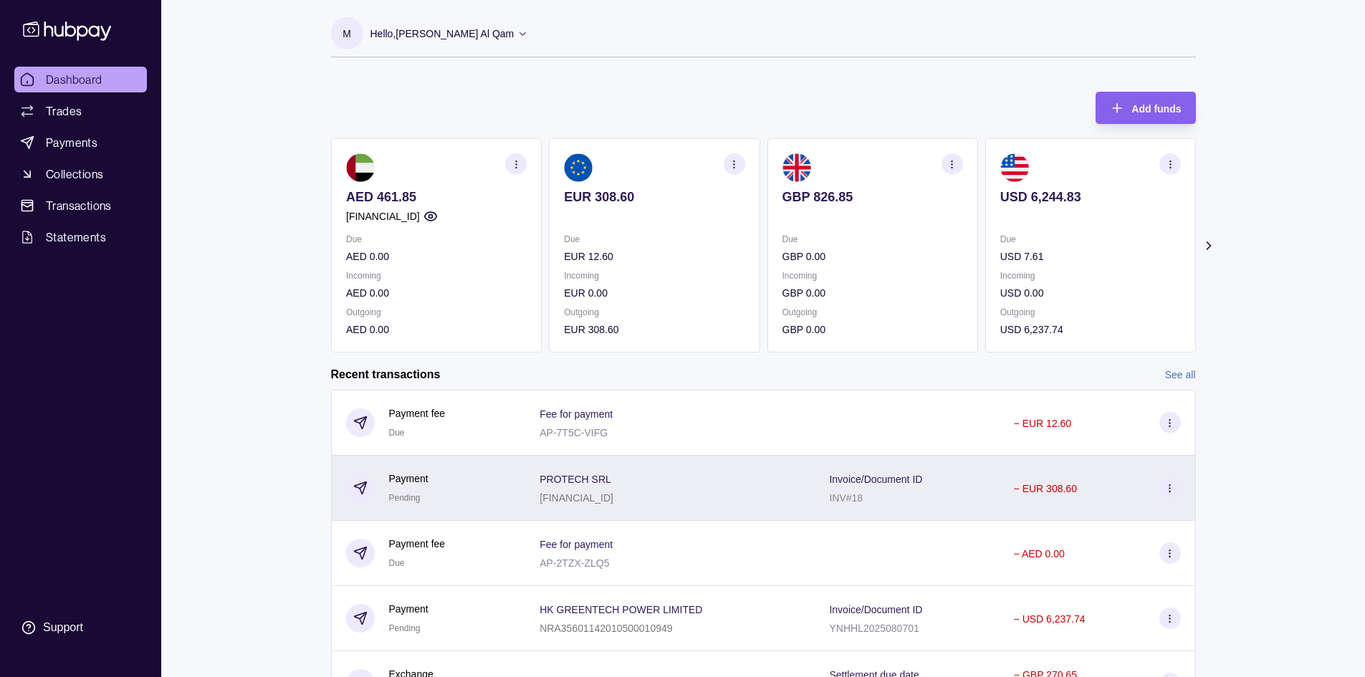
click at [738, 492] on div "PROTECH SRL [FINANCIAL_ID]" at bounding box center [670, 488] width 261 height 36
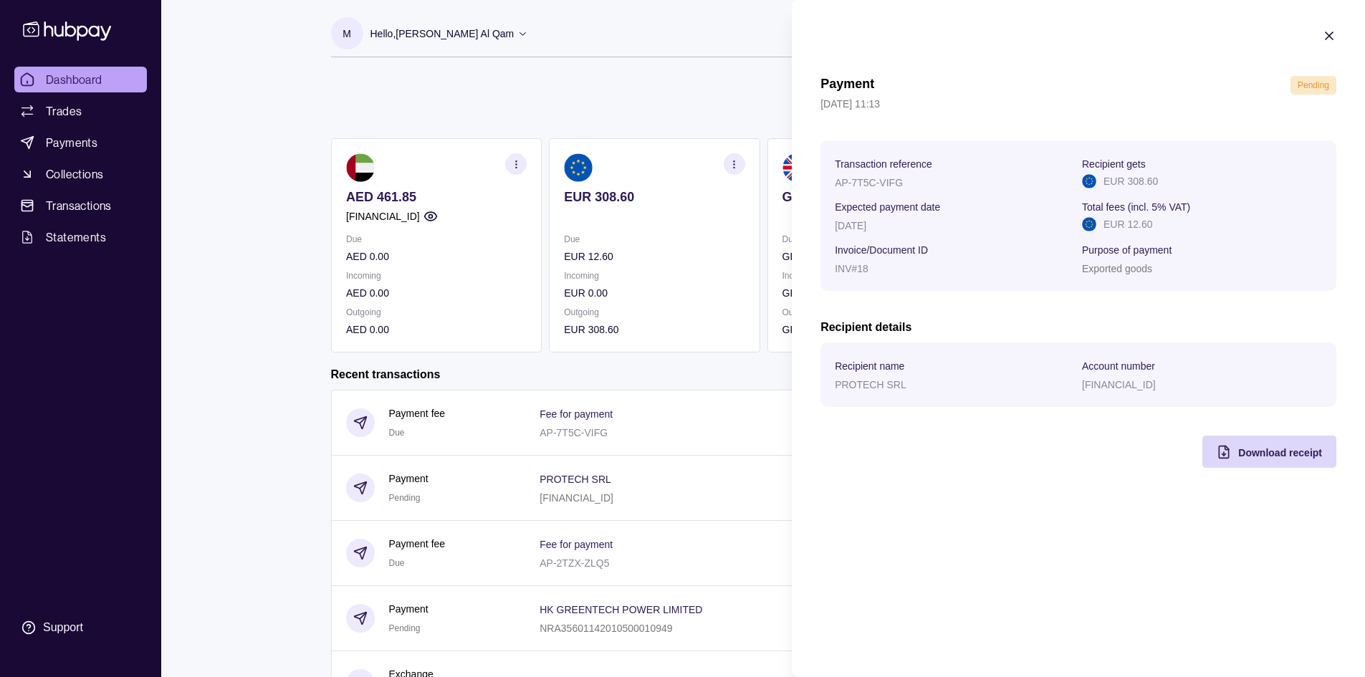
click at [690, 393] on html "Dashboard Trades Payments Collections Transactions Statements Support M Hello, …" at bounding box center [682, 381] width 1365 height 763
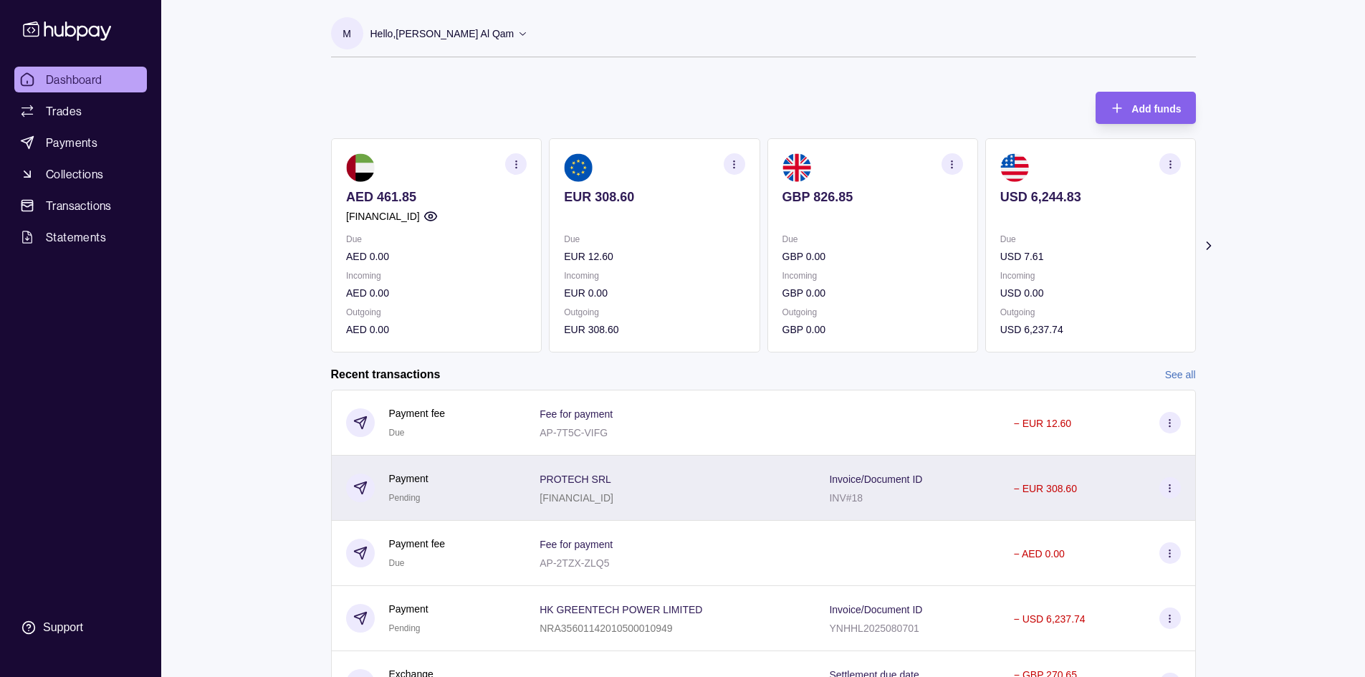
click at [811, 477] on div "PROTECH SRL [FINANCIAL_ID]" at bounding box center [670, 488] width 290 height 65
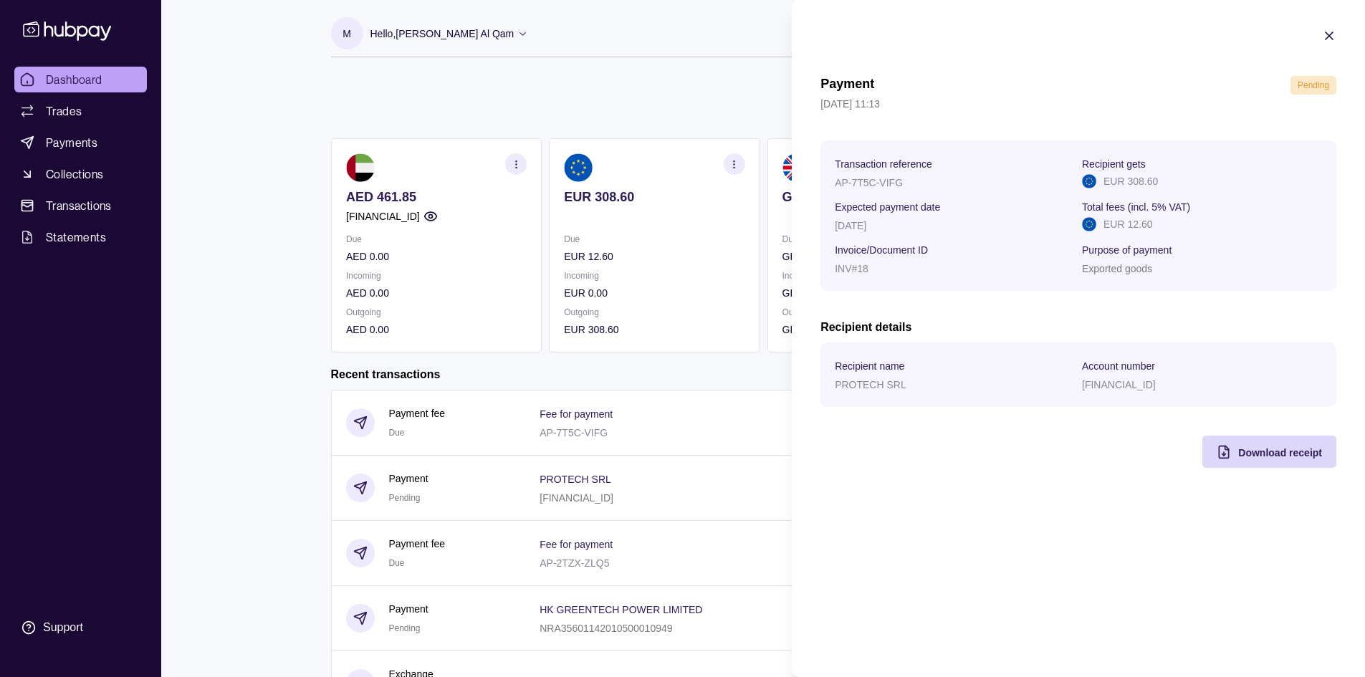
click at [760, 434] on html "Dashboard Trades Payments Collections Transactions Statements Support M Hello, …" at bounding box center [682, 381] width 1365 height 763
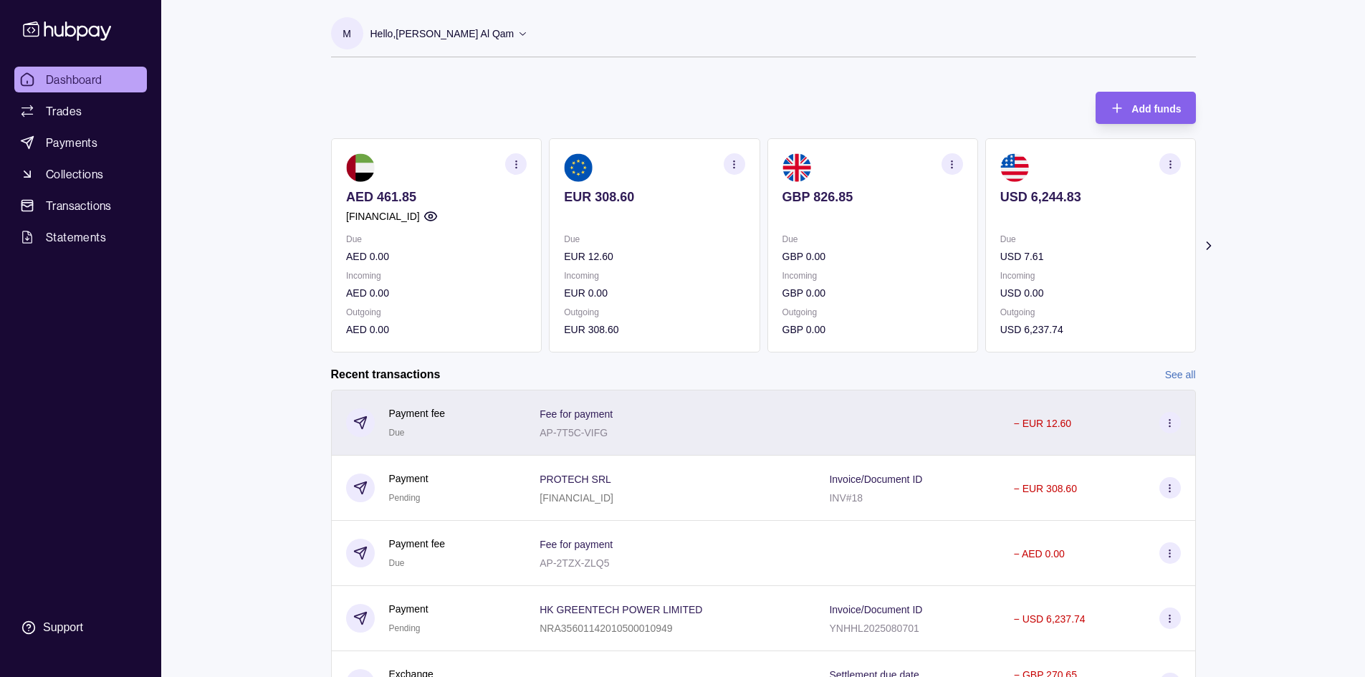
click at [760, 434] on div "Fee for payment AP-7T5C-VIFG" at bounding box center [670, 423] width 261 height 36
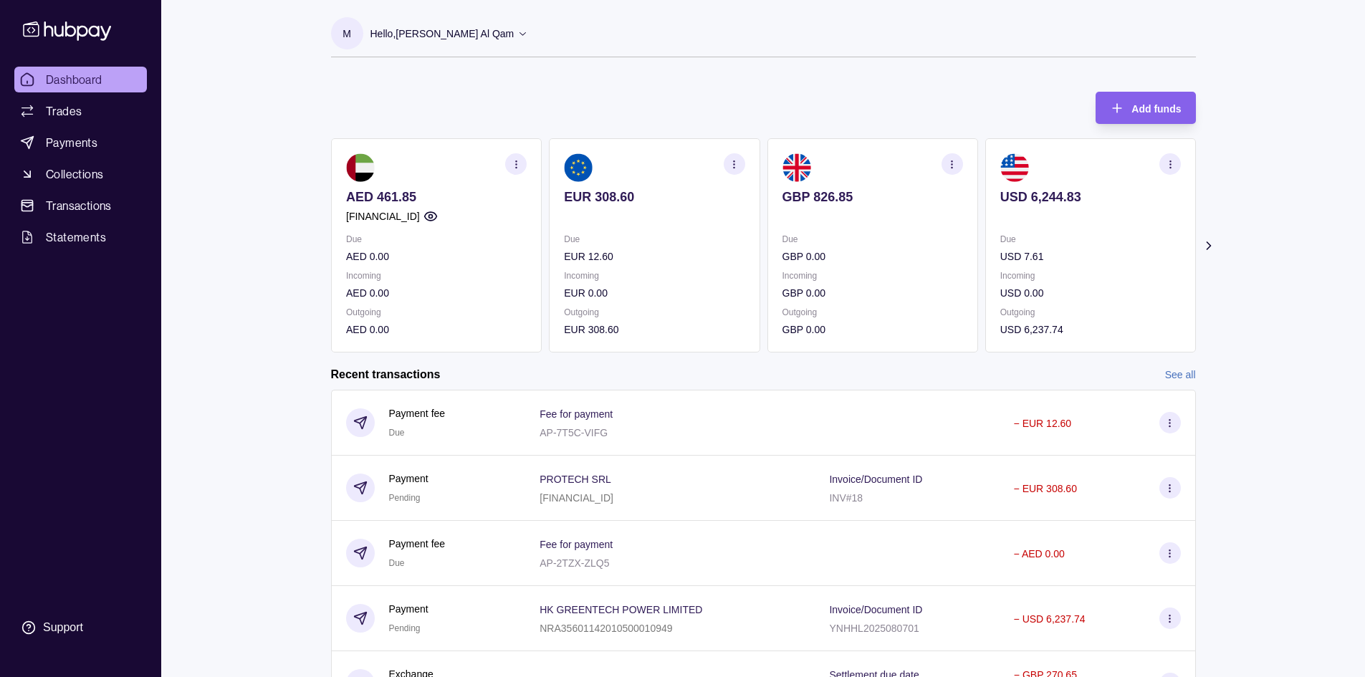
click at [709, 405] on html "Dashboard Trades Payments Collections Transactions Statements Support M Hello, …" at bounding box center [682, 381] width 1365 height 763
click at [81, 115] on span "Trades" at bounding box center [64, 110] width 36 height 17
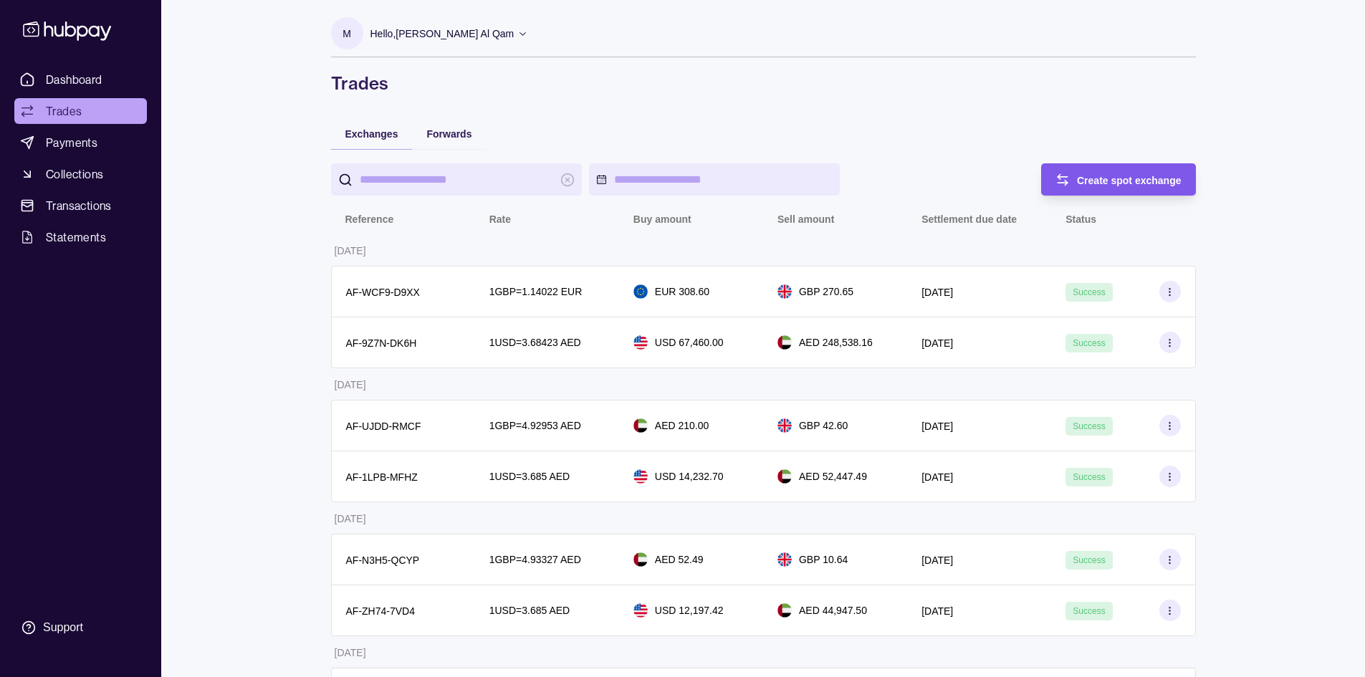
click at [1143, 194] on div "Create spot exchange" at bounding box center [1108, 179] width 148 height 32
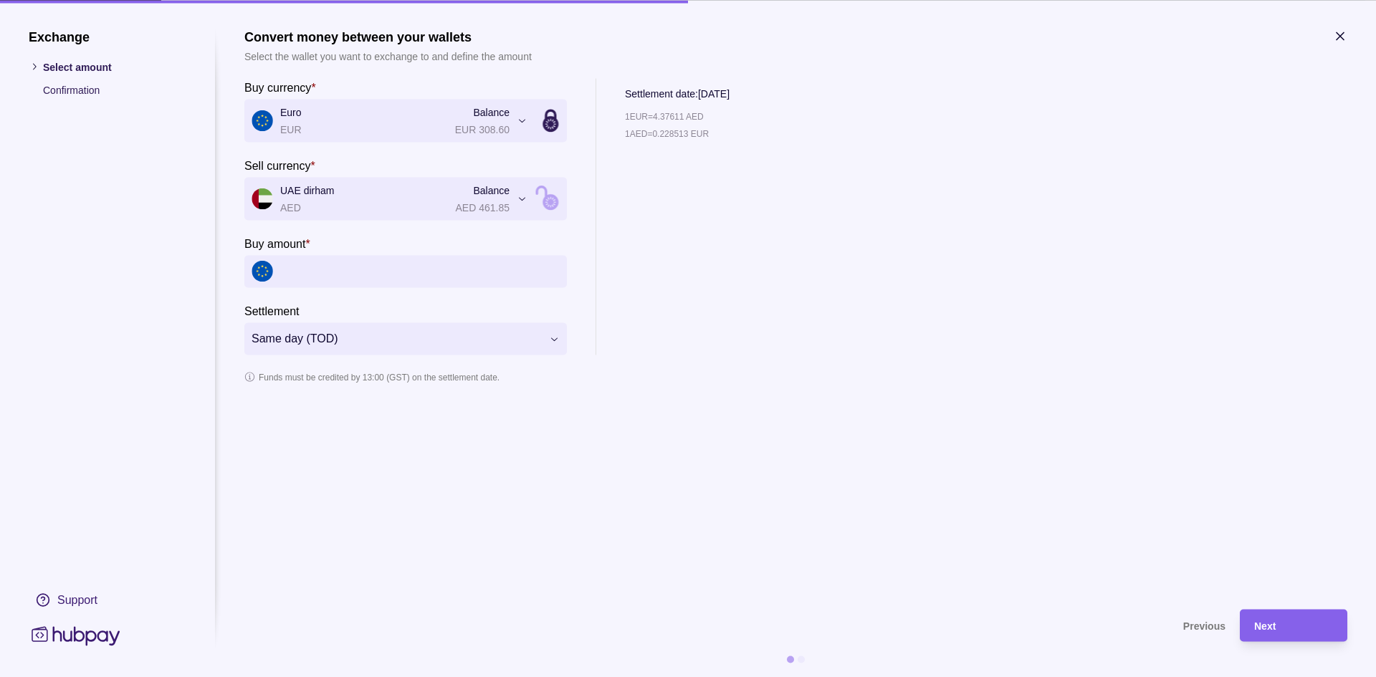
click at [368, 281] on input "Buy amount *" at bounding box center [419, 271] width 279 height 32
type input "*****"
click at [1290, 628] on div "Next" at bounding box center [1293, 625] width 79 height 17
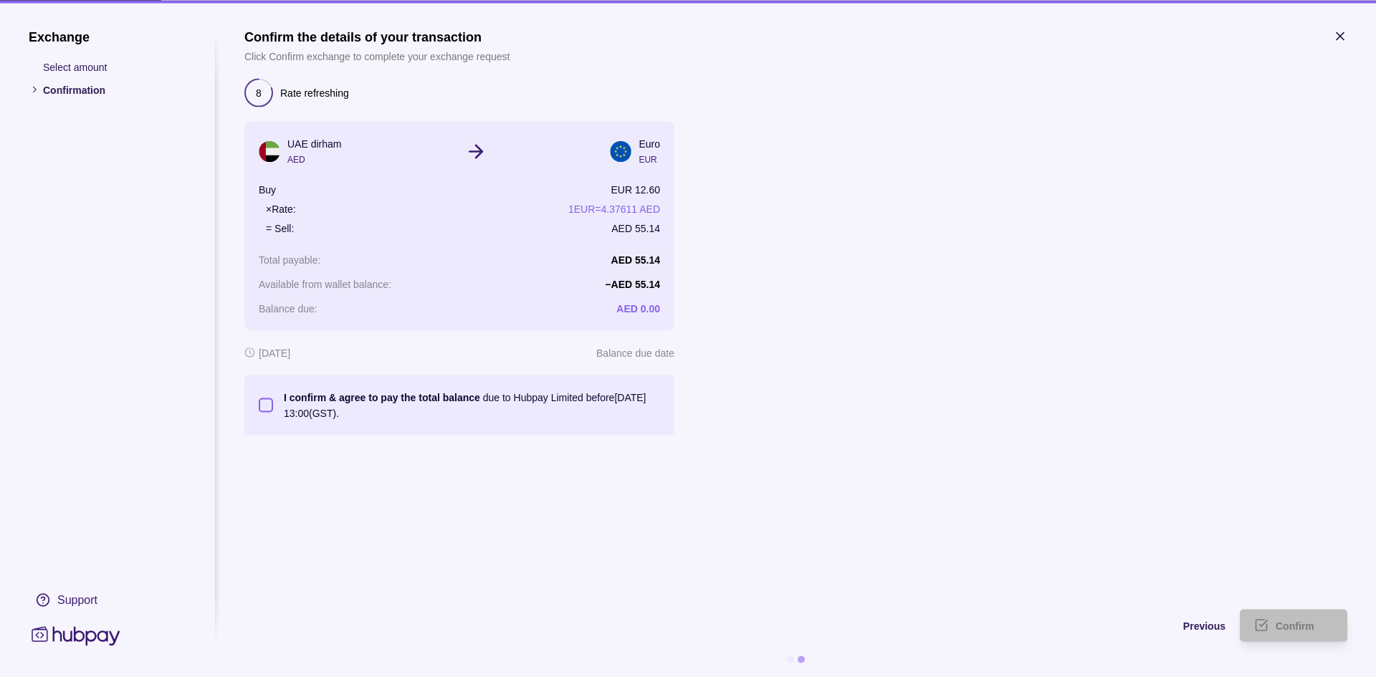
click at [266, 409] on button "I confirm & agree to pay the total balance due to Hubpay Limited before [DATE] …" at bounding box center [266, 405] width 14 height 14
click at [1294, 634] on div "Confirm" at bounding box center [1283, 625] width 100 height 32
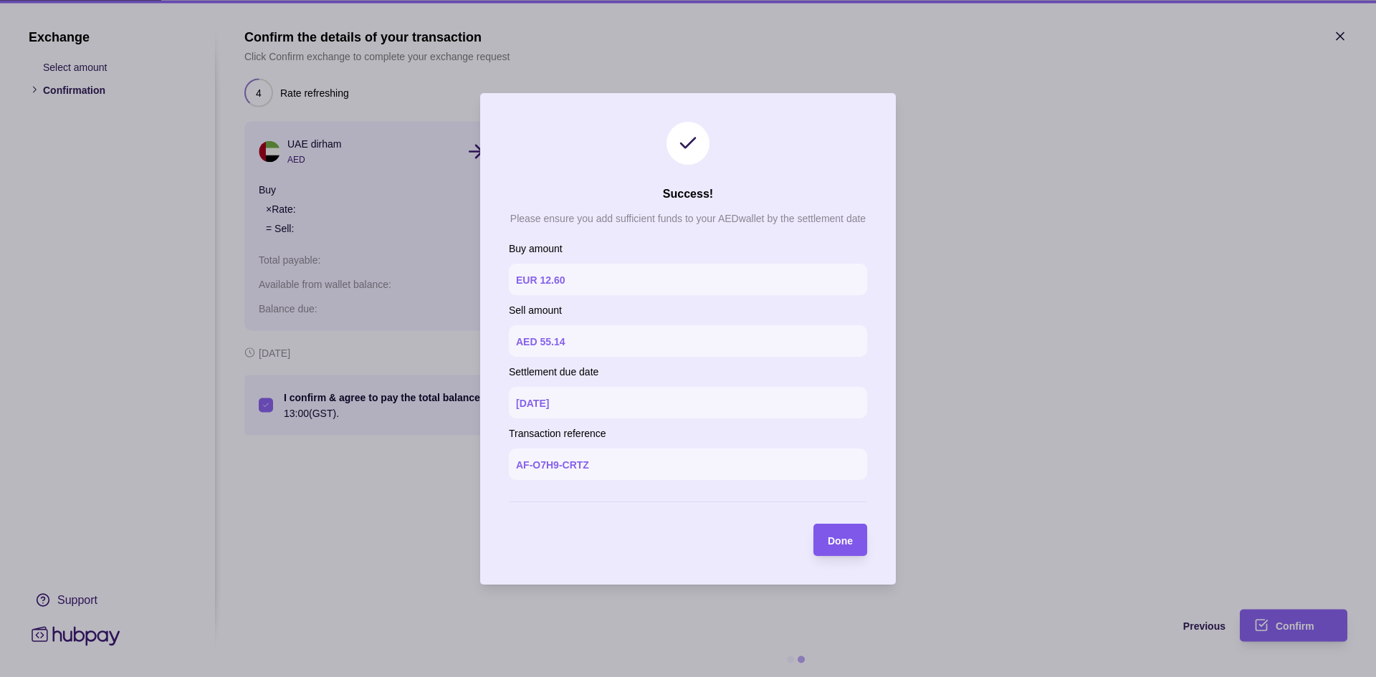
click at [837, 542] on span "Done" at bounding box center [840, 540] width 25 height 11
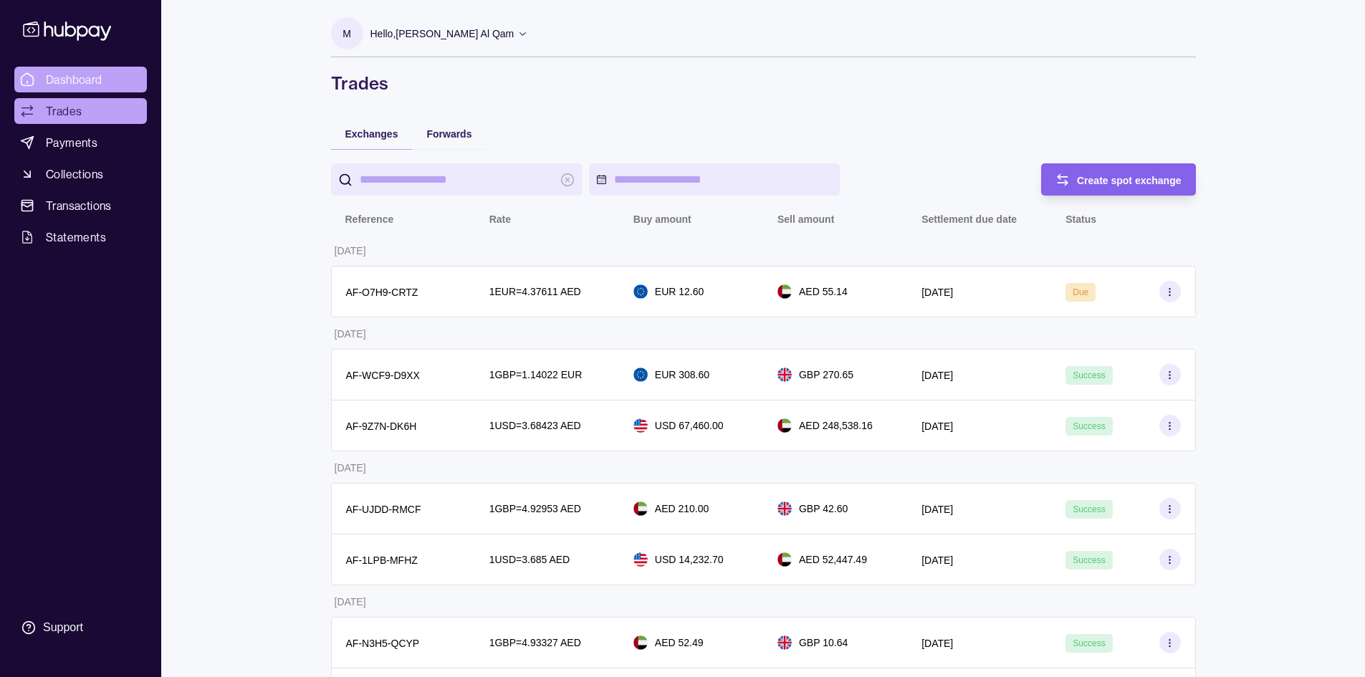
click at [110, 79] on link "Dashboard" at bounding box center [80, 80] width 133 height 26
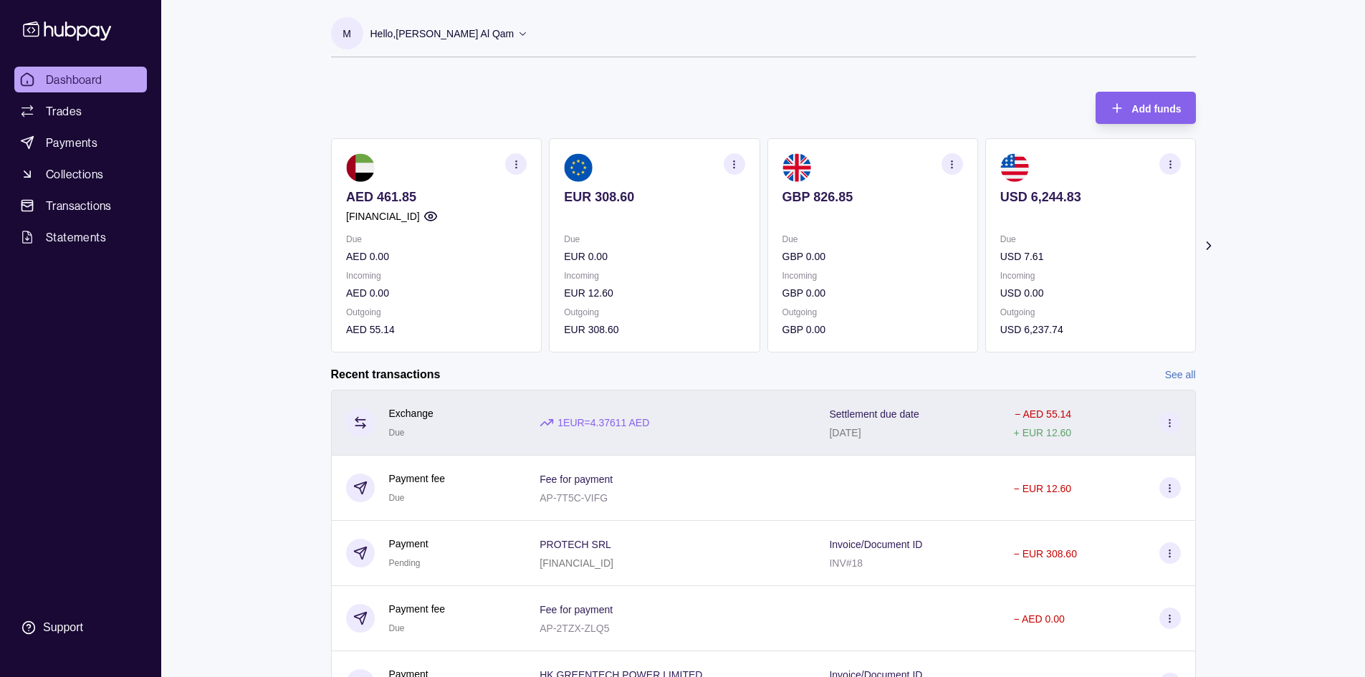
click at [704, 429] on div "1 EUR = 4.37611 AED" at bounding box center [670, 423] width 261 height 16
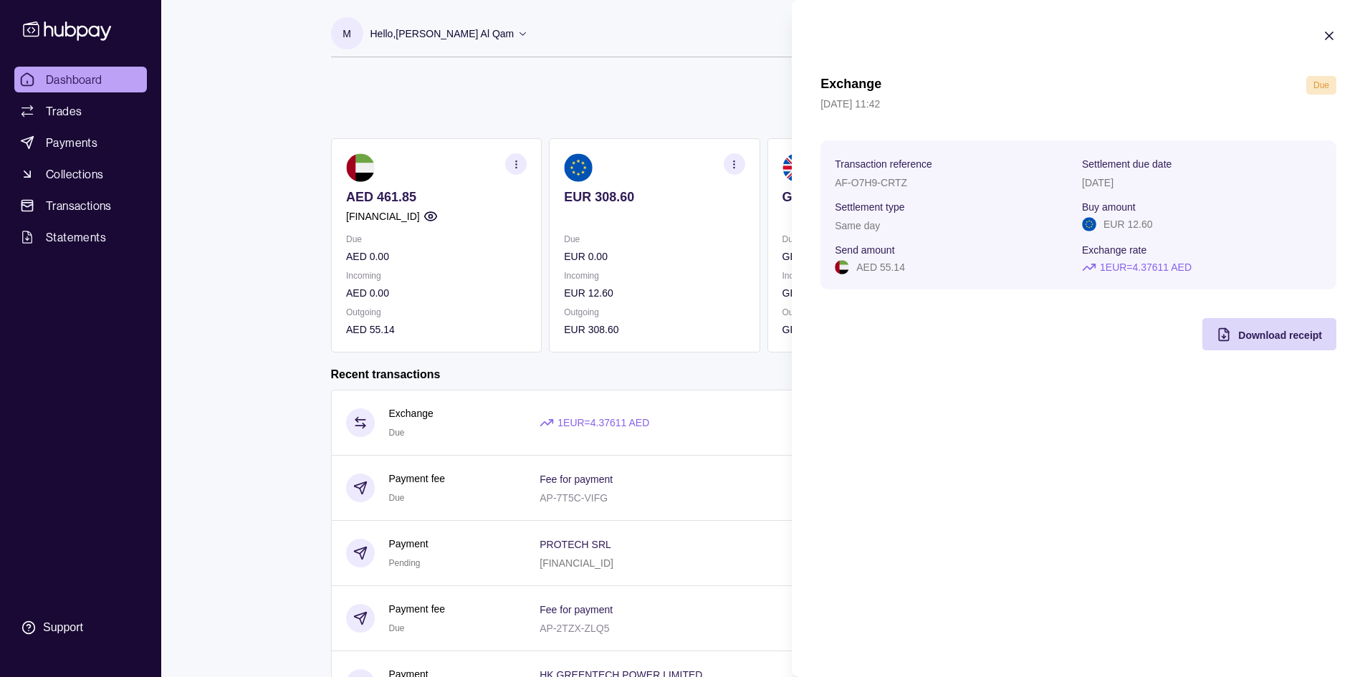
click at [707, 379] on html "Dashboard Trades Payments Collections Transactions Statements Support M Hello, …" at bounding box center [682, 381] width 1365 height 763
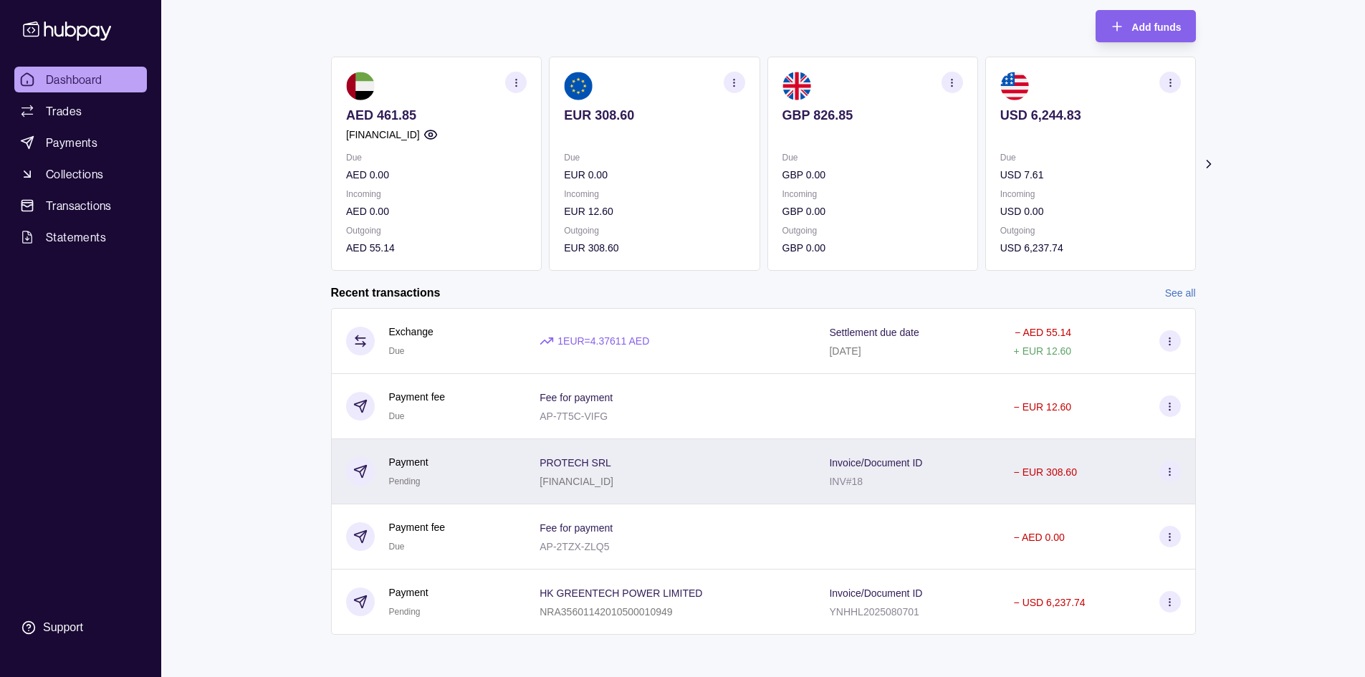
scroll to position [85, 0]
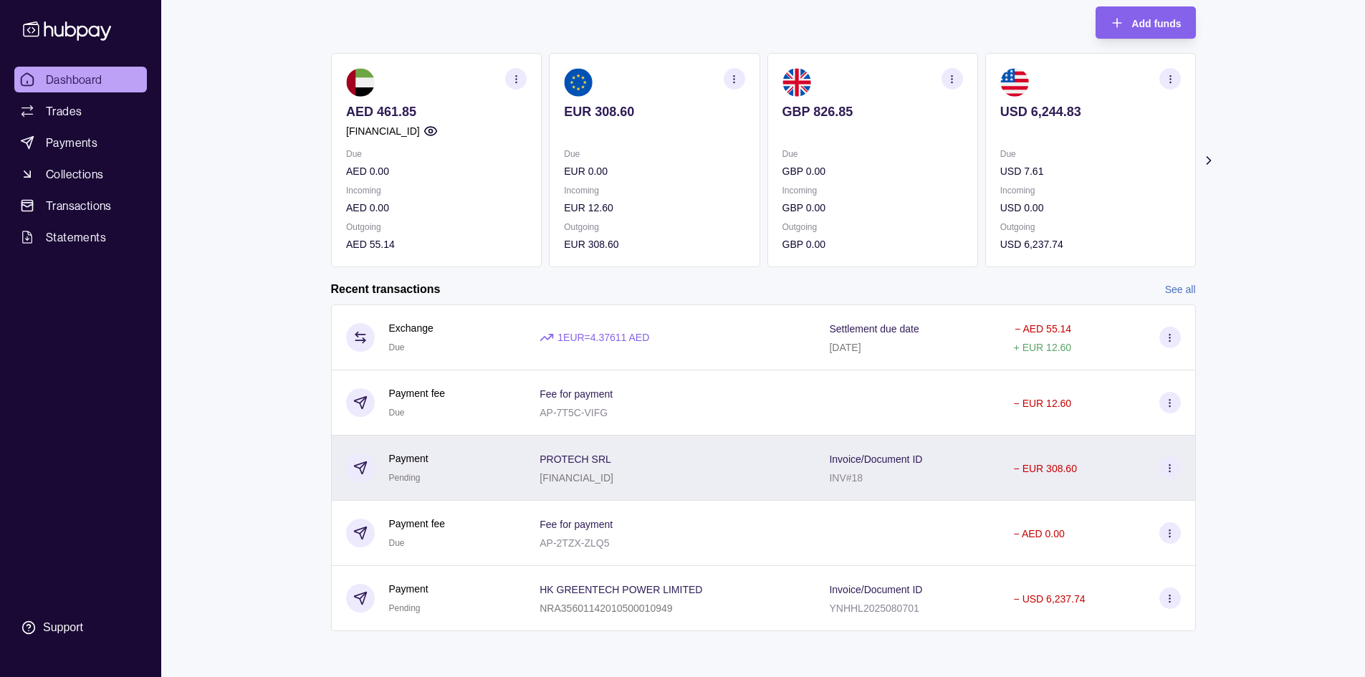
click at [613, 481] on p "[FINANCIAL_ID]" at bounding box center [577, 477] width 74 height 11
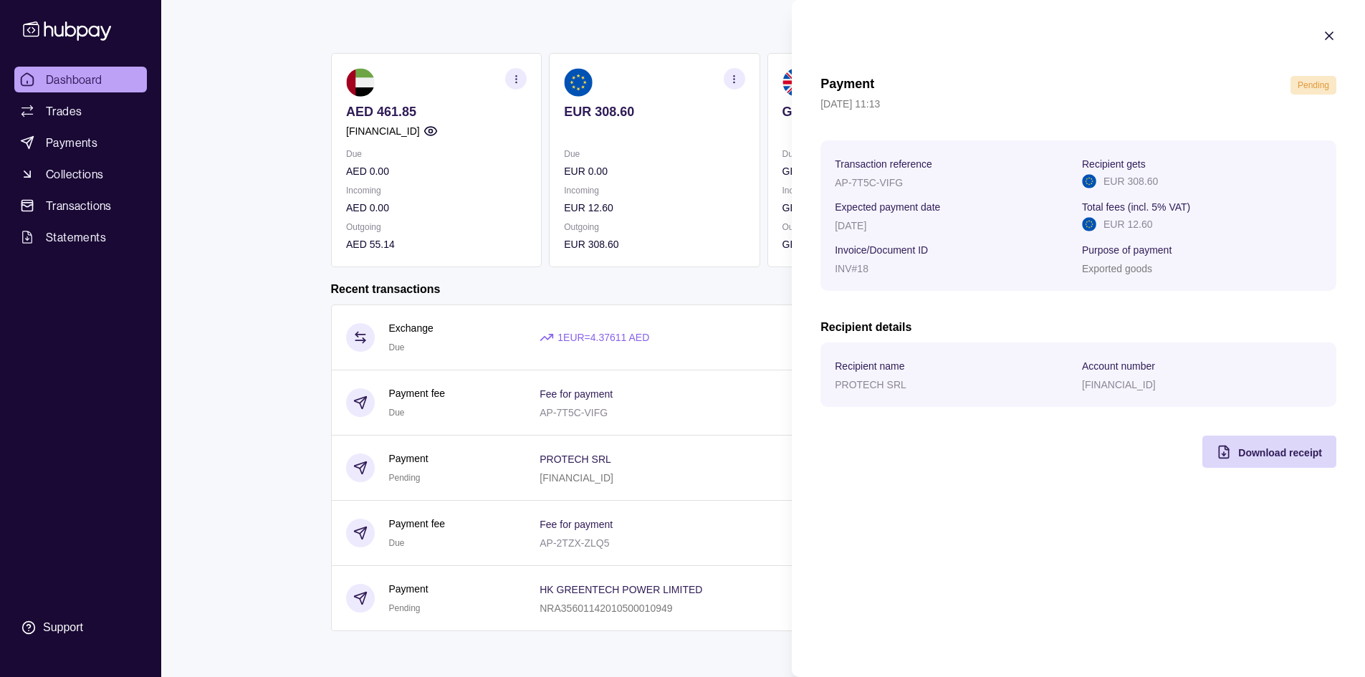
scroll to position [14, 0]
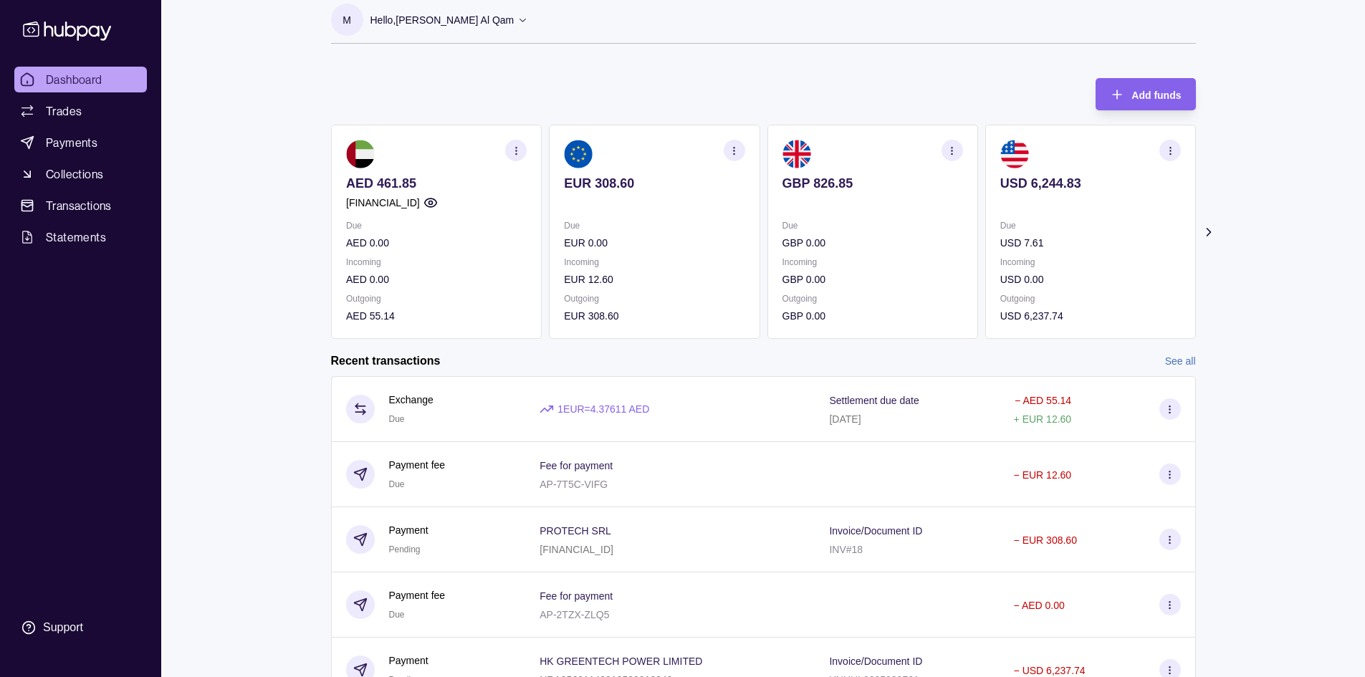
click at [588, 350] on html "Dashboard Trades Payments Collections Transactions Statements Support M Hello, …" at bounding box center [682, 367] width 1365 height 763
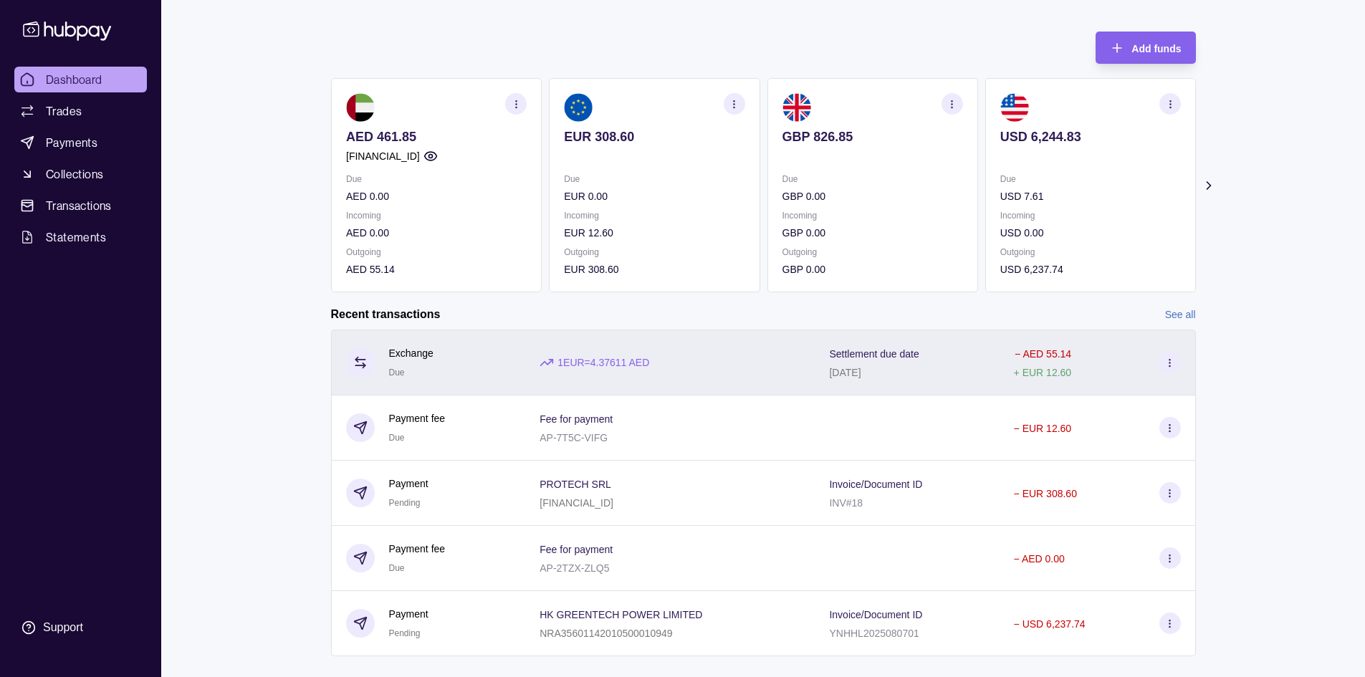
scroll to position [85, 0]
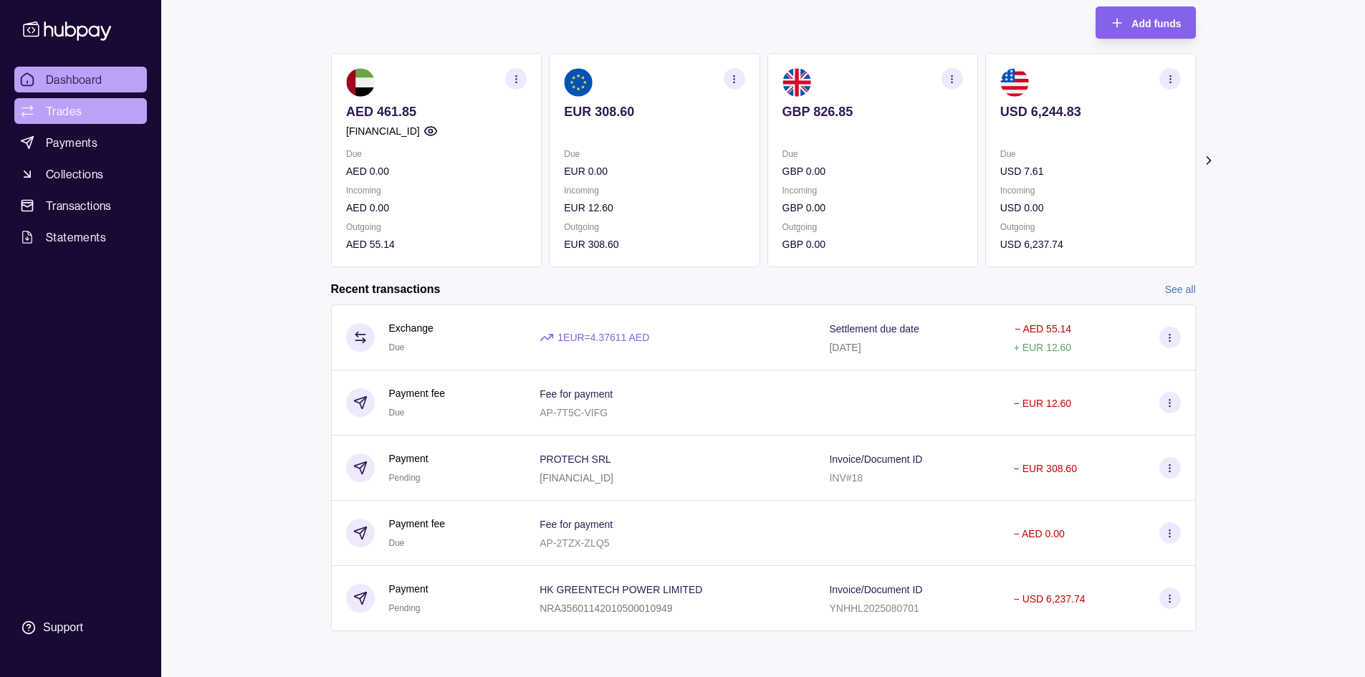
click at [84, 110] on link "Trades" at bounding box center [80, 111] width 133 height 26
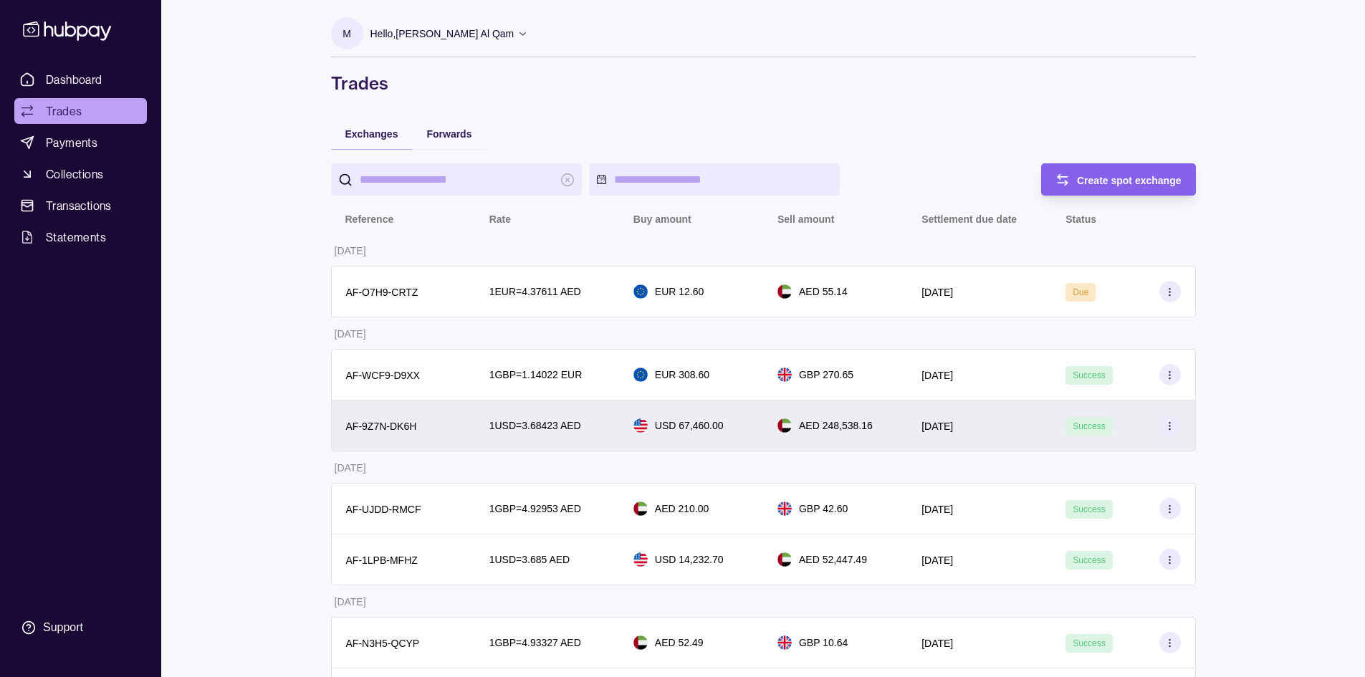
click at [612, 422] on div "1 USD = 3.68423 AED" at bounding box center [547, 426] width 144 height 51
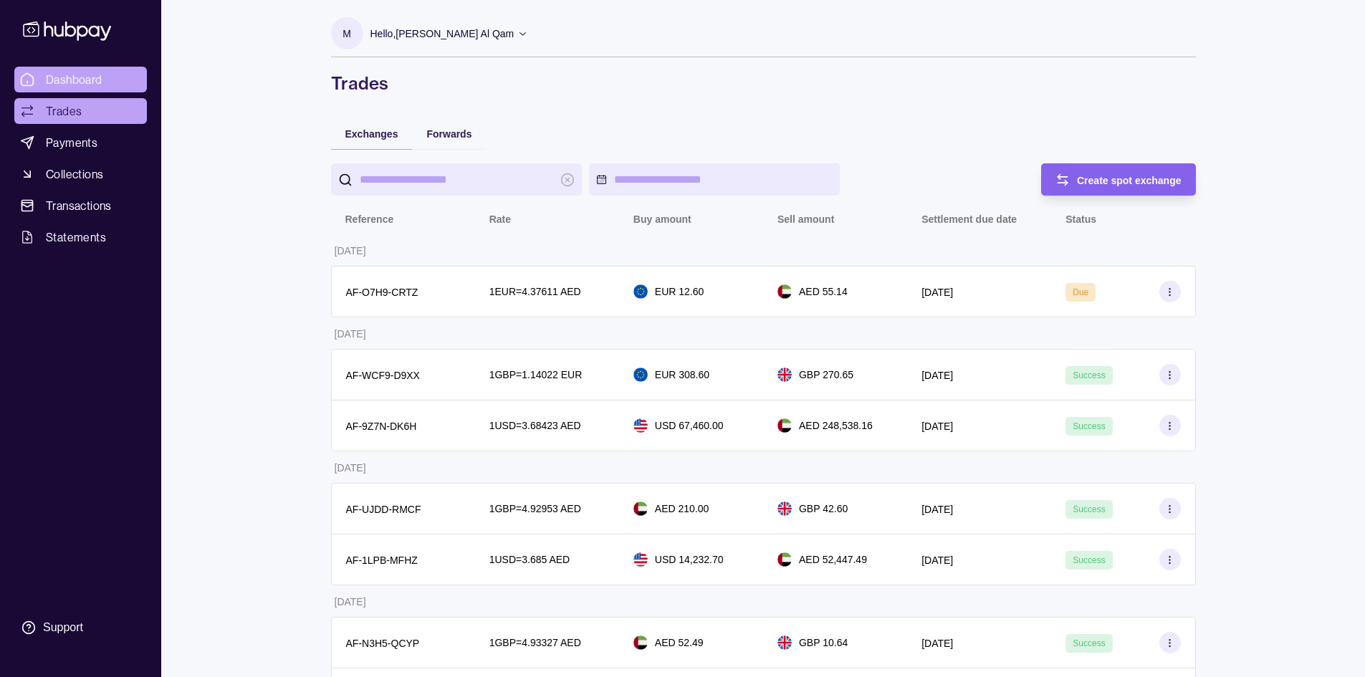
click at [95, 75] on span "Dashboard" at bounding box center [74, 79] width 57 height 17
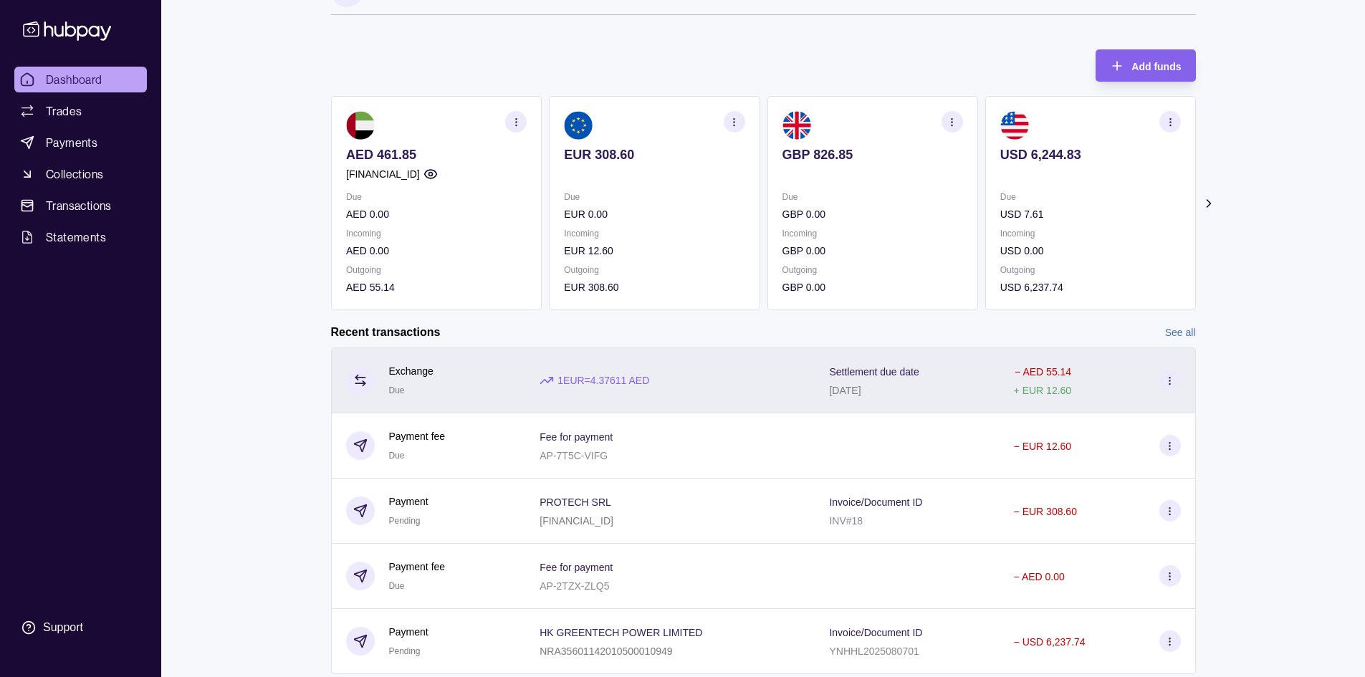
scroll to position [85, 0]
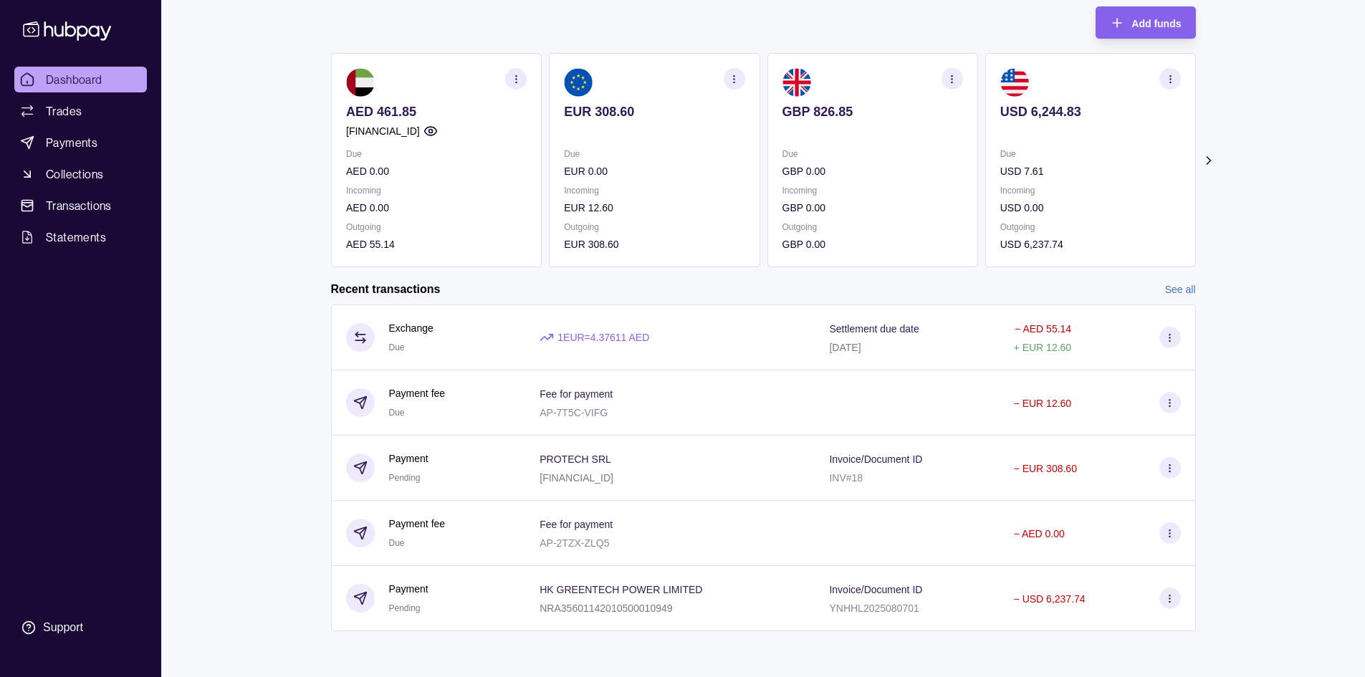
click at [1182, 289] on link "See all" at bounding box center [1180, 290] width 31 height 16
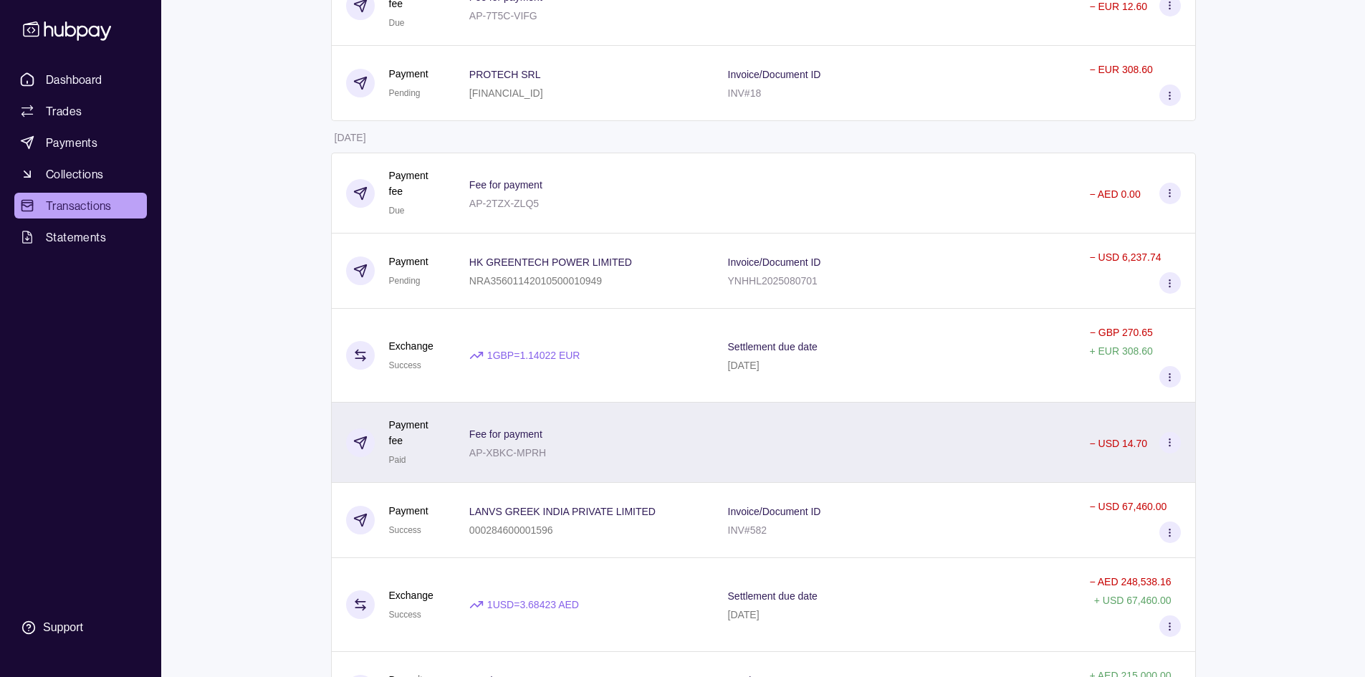
scroll to position [358, 0]
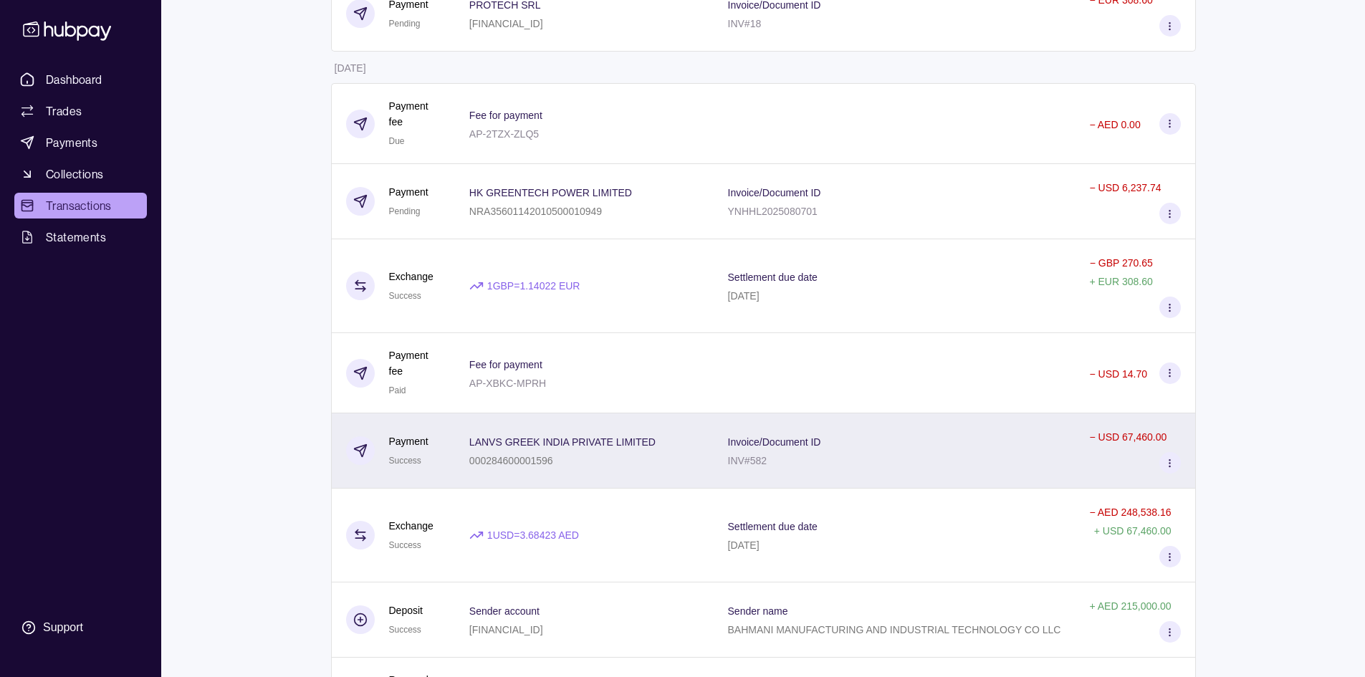
click at [972, 441] on div "Invoice/Document ID INV#582" at bounding box center [894, 451] width 333 height 36
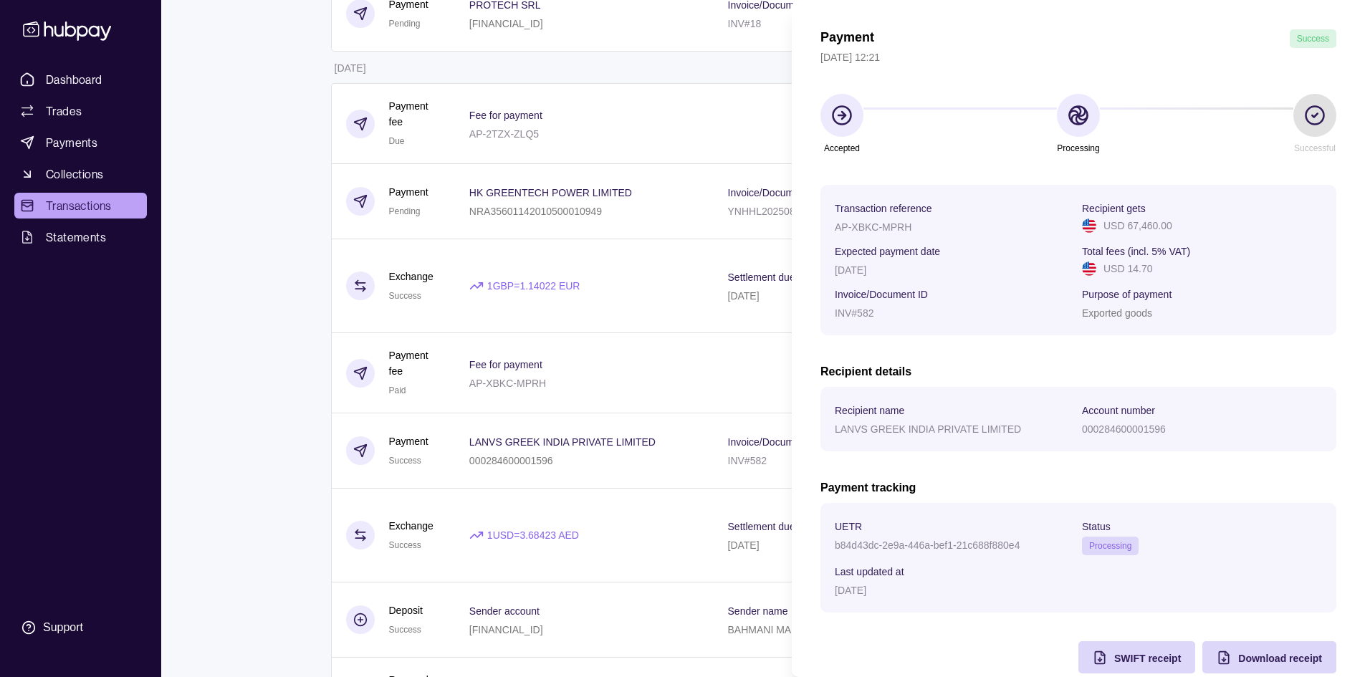
scroll to position [72, 0]
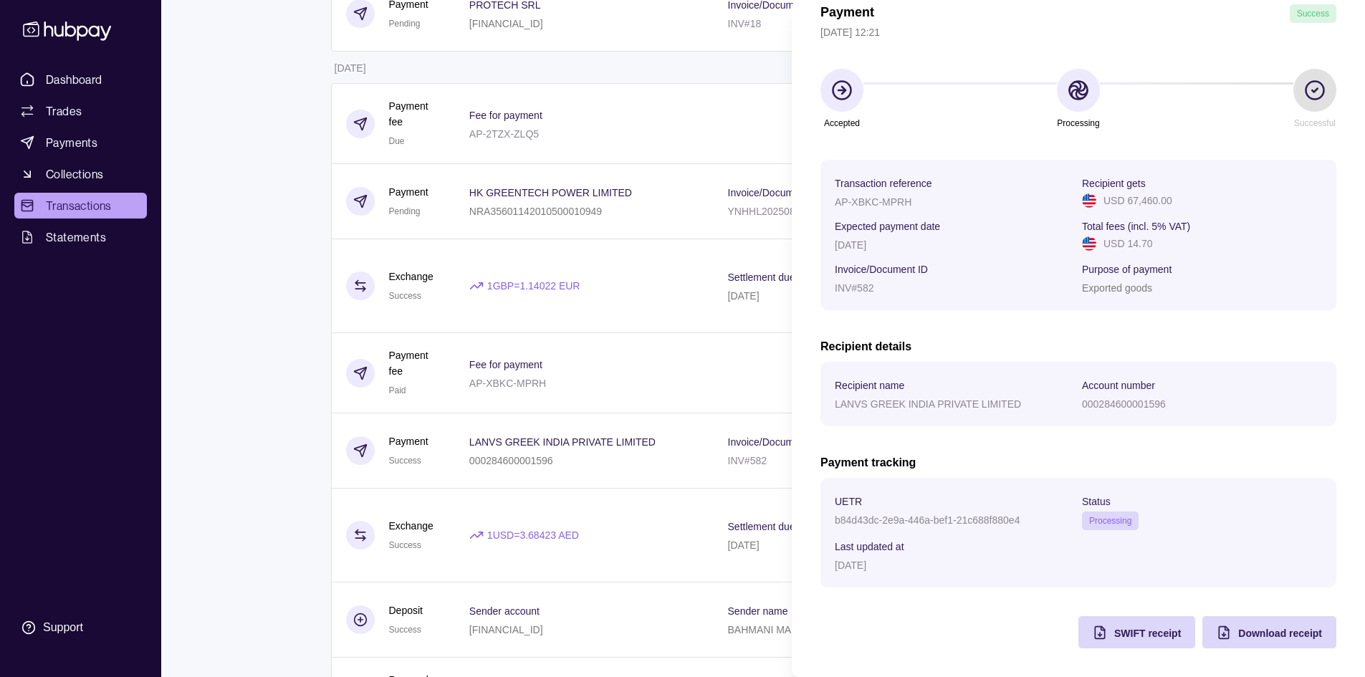
click at [1303, 104] on section at bounding box center [1315, 90] width 43 height 43
click at [1103, 520] on span "Processing" at bounding box center [1110, 521] width 42 height 10
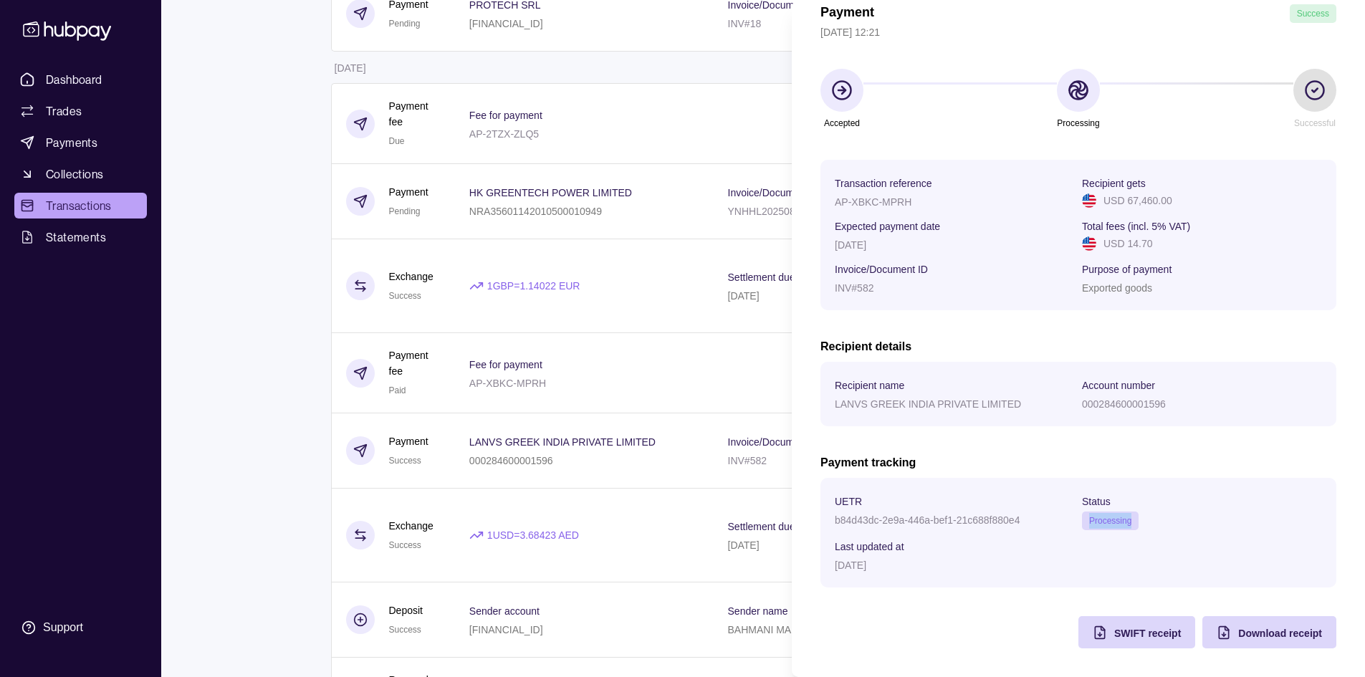
click at [1103, 520] on span "Processing" at bounding box center [1110, 521] width 42 height 10
click at [984, 568] on div "[DATE]" at bounding box center [955, 564] width 240 height 17
click at [603, 318] on html "Dashboard Trades Payments Collections Transactions Statements Support M Hello, …" at bounding box center [682, 608] width 1365 height 1933
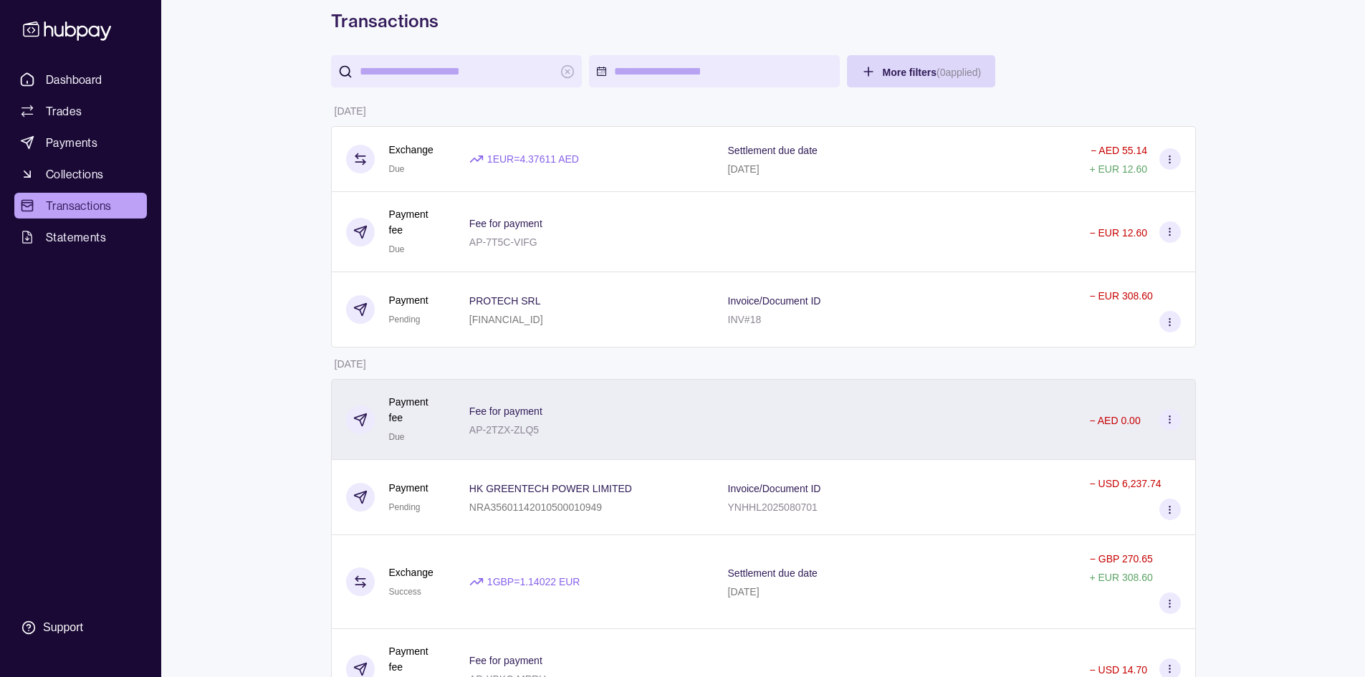
scroll to position [0, 0]
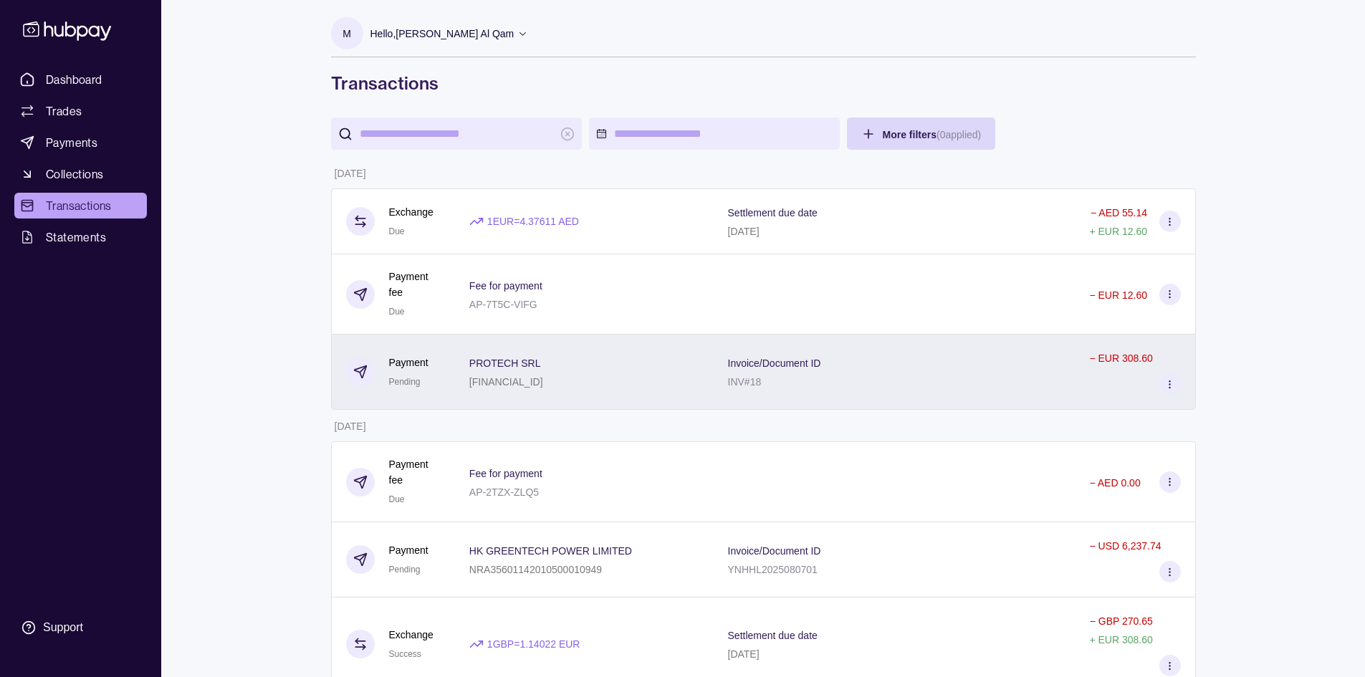
click at [880, 370] on div "Invoice/Document ID INV#18" at bounding box center [894, 372] width 333 height 36
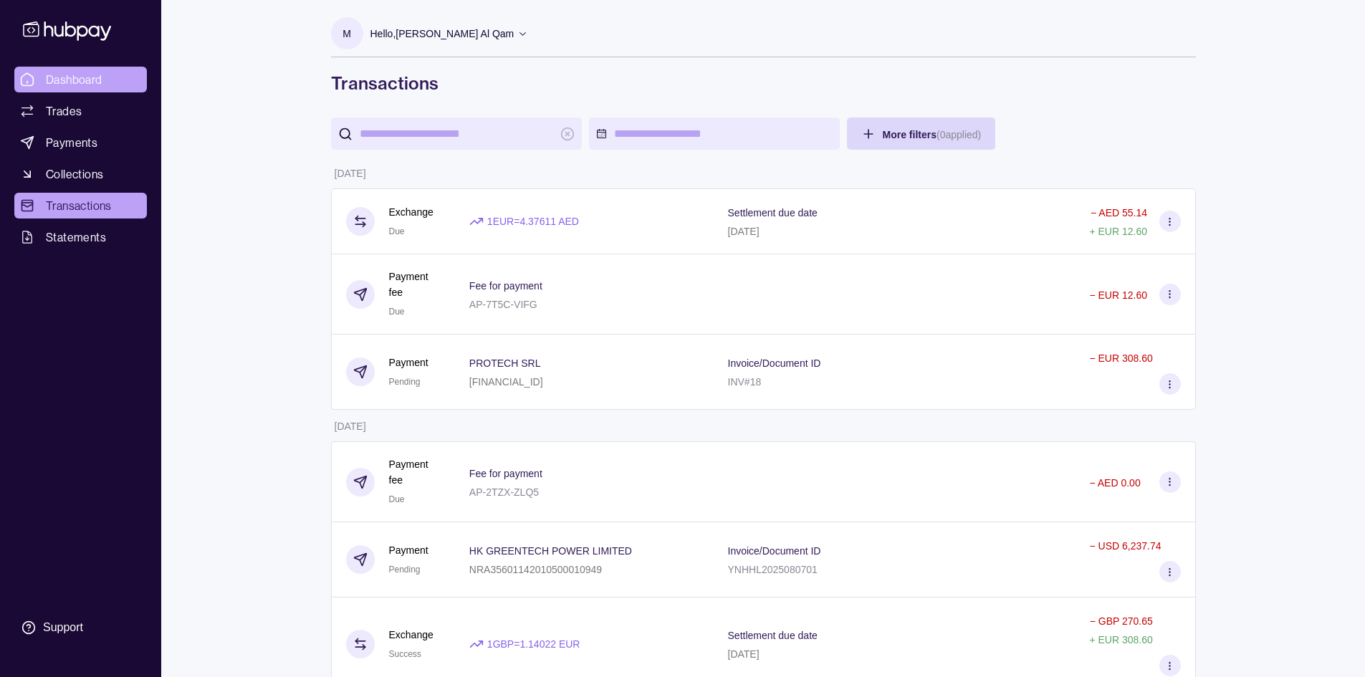
click at [58, 76] on span "Dashboard" at bounding box center [74, 79] width 57 height 17
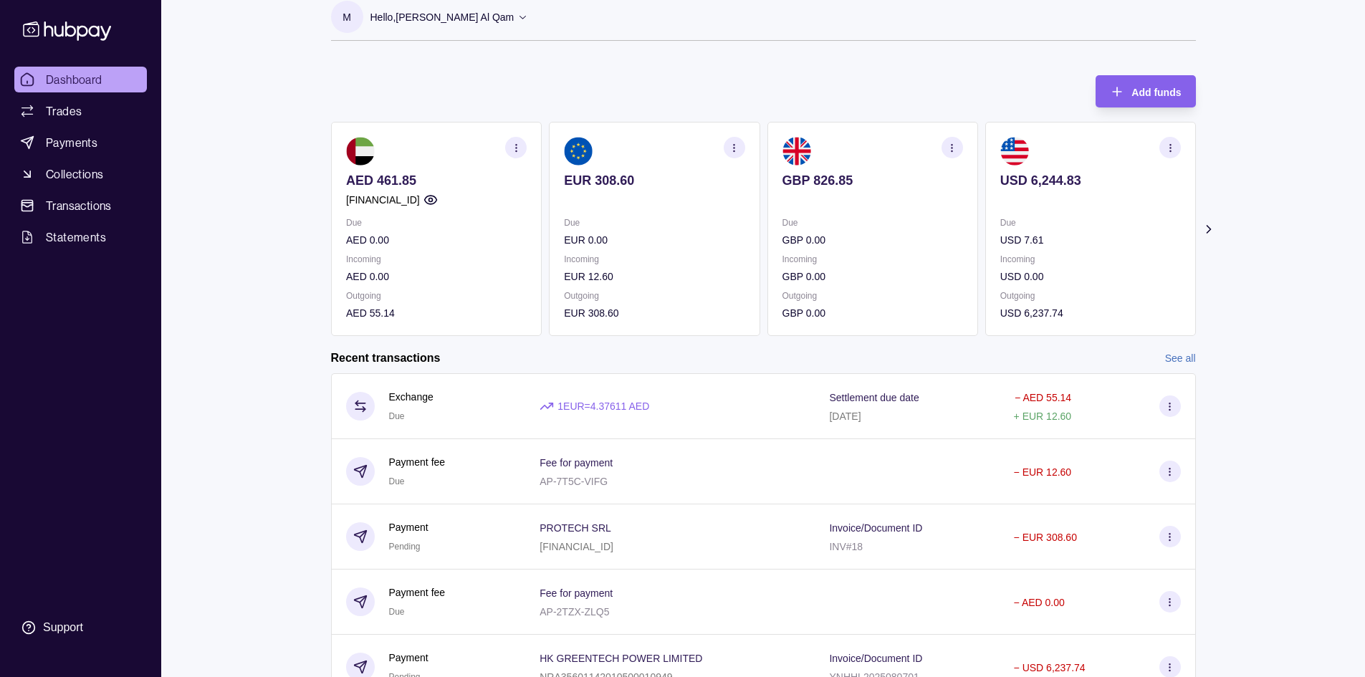
scroll to position [72, 0]
